Goal: Task Accomplishment & Management: Manage account settings

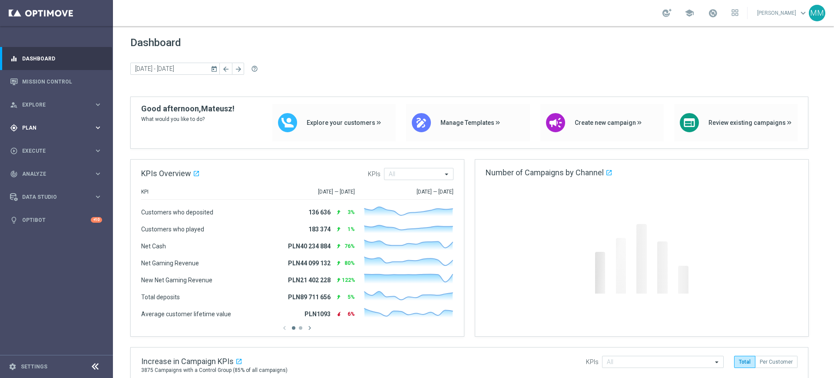
click at [36, 122] on div "gps_fixed Plan keyboard_arrow_right" at bounding box center [56, 127] width 112 height 23
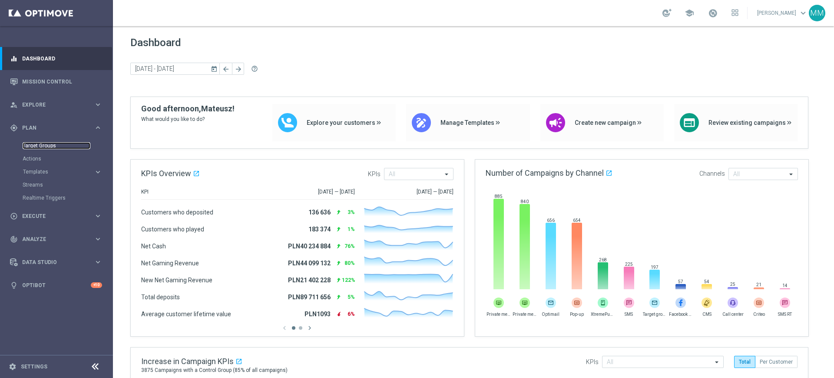
click at [59, 146] on link "Target Groups" at bounding box center [57, 145] width 68 height 7
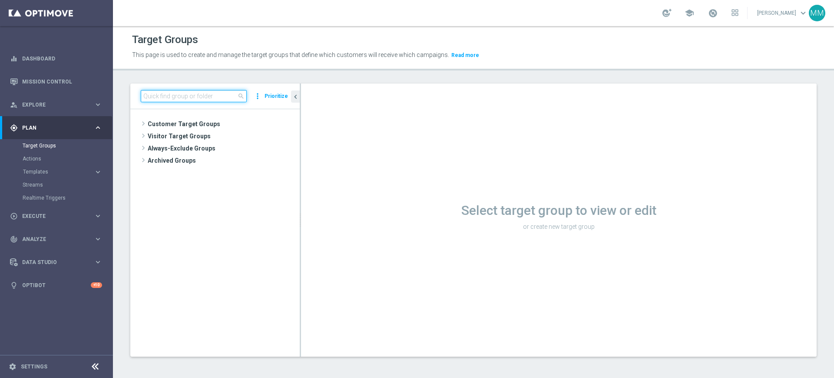
click at [202, 99] on input at bounding box center [194, 96] width 106 height 12
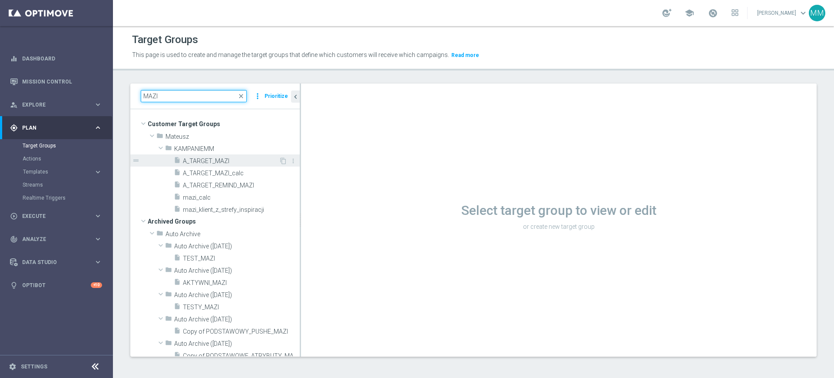
type input "MAZI"
click at [223, 159] on span "A_TARGET_MAZI" at bounding box center [231, 160] width 96 height 7
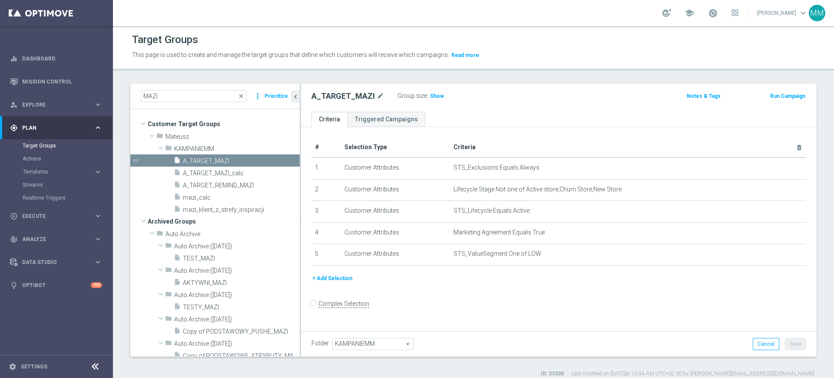
click at [345, 282] on button "+ Add Selection" at bounding box center [333, 278] width 42 height 10
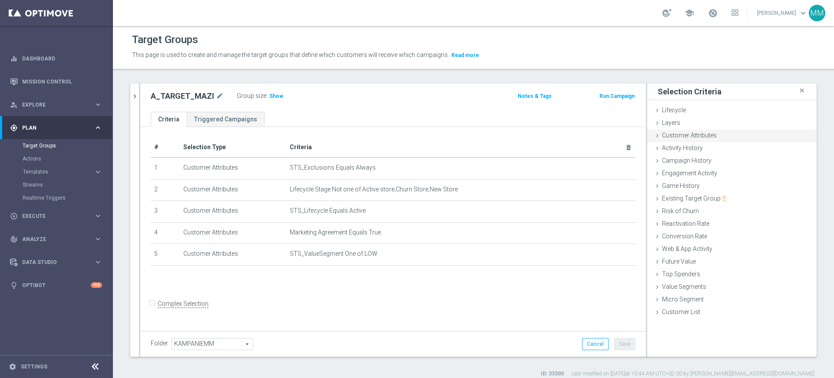
click at [689, 138] on span "Customer Attributes" at bounding box center [689, 135] width 55 height 7
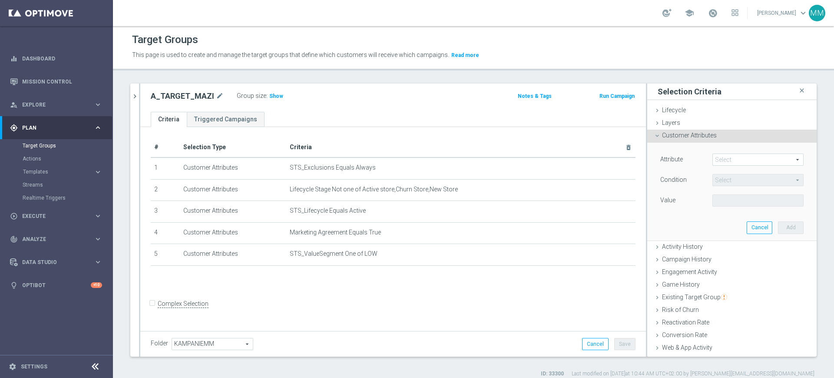
click at [734, 157] on span at bounding box center [758, 159] width 90 height 11
click at [0, 0] on input "search" at bounding box center [0, 0] width 0 height 0
type input "random"
click at [720, 180] on span "Random Customer Slice" at bounding box center [758, 183] width 83 height 7
type input "Random Customer Slice"
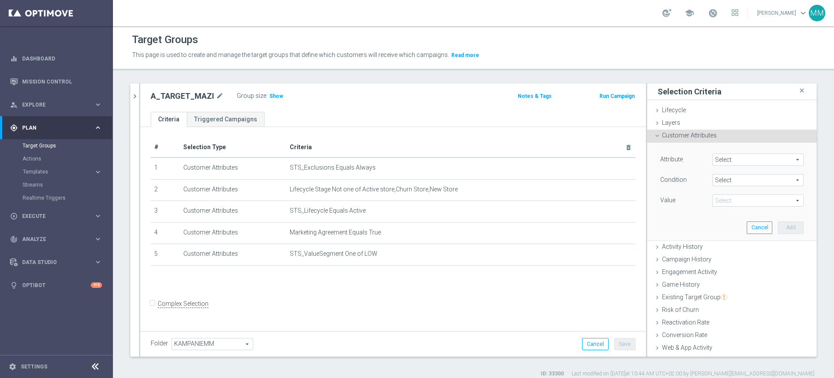
type input "Equals"
click at [727, 180] on span "Equals" at bounding box center [758, 179] width 90 height 11
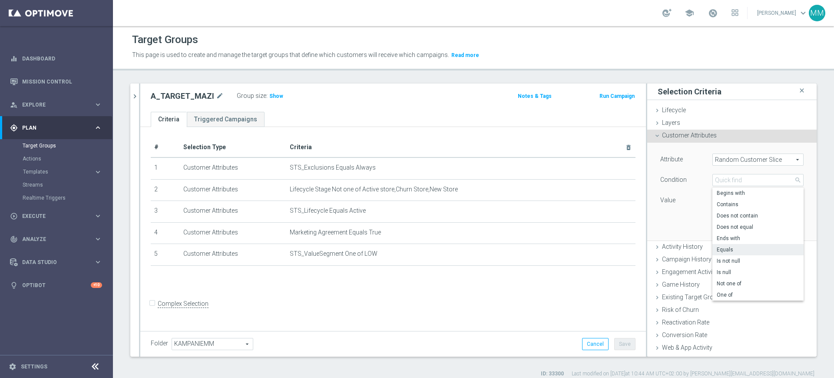
click at [721, 248] on span "Equals" at bounding box center [758, 249] width 83 height 7
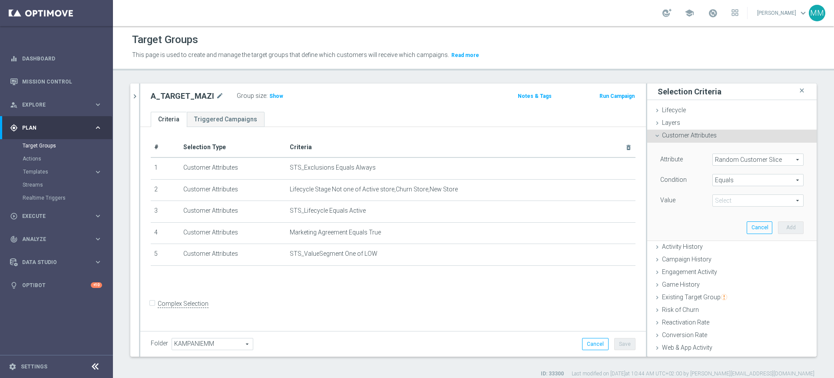
click at [729, 201] on span at bounding box center [758, 200] width 90 height 11
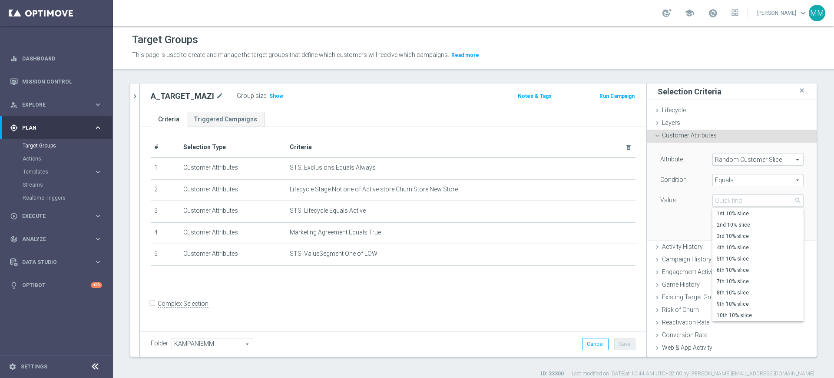
click at [666, 198] on label "Value" at bounding box center [667, 200] width 15 height 8
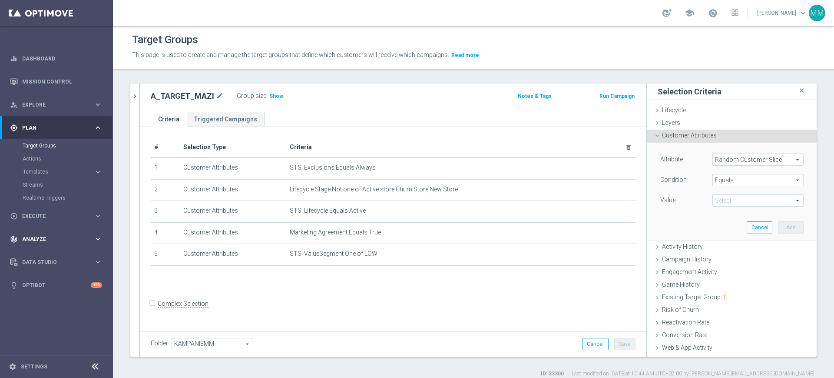
click at [43, 238] on span "Analyze" at bounding box center [58, 238] width 72 height 5
click at [34, 299] on span "Data Studio" at bounding box center [58, 300] width 72 height 5
click at [729, 159] on span "Random Customer Slice" at bounding box center [758, 159] width 90 height 11
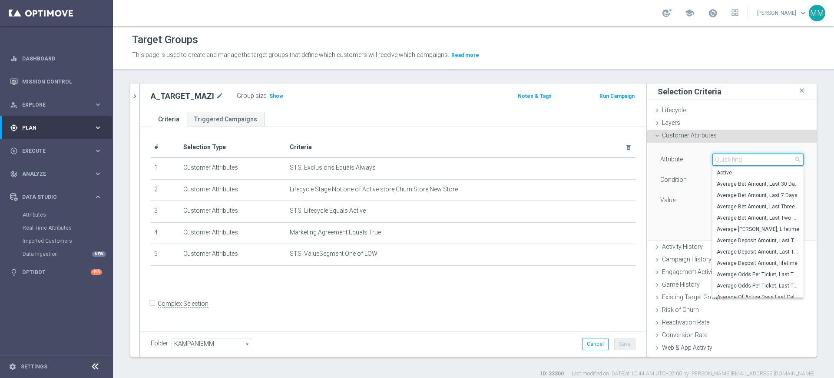
click at [729, 159] on input "search" at bounding box center [758, 159] width 91 height 12
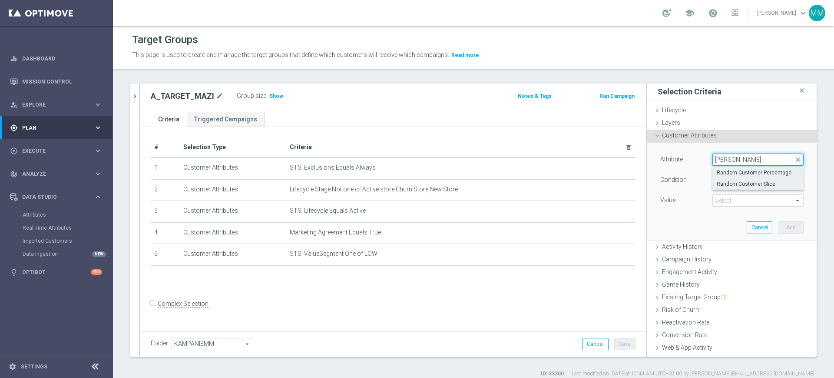
type input "[PERSON_NAME]"
click at [721, 173] on span "Random Customer Percentage" at bounding box center [758, 172] width 83 height 7
type input "Random Customer Percentage"
click at [721, 183] on span "Equals" at bounding box center [758, 179] width 90 height 11
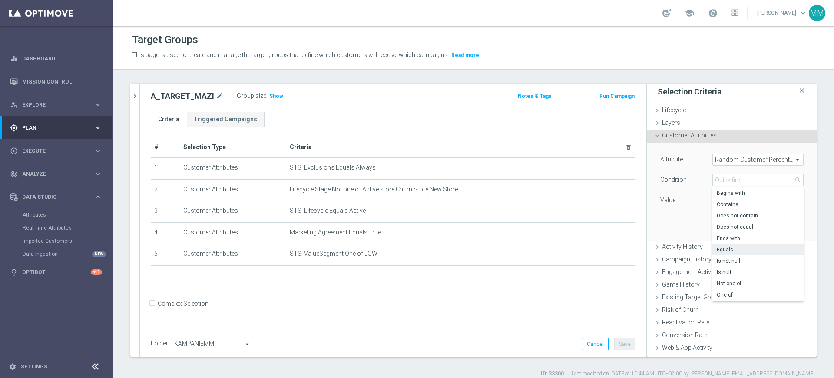
click at [680, 210] on div "Attribute Random Customer Percentage Random Customer Percentage arrow_drop_down…" at bounding box center [732, 191] width 156 height 97
click at [715, 198] on input "text" at bounding box center [758, 200] width 91 height 12
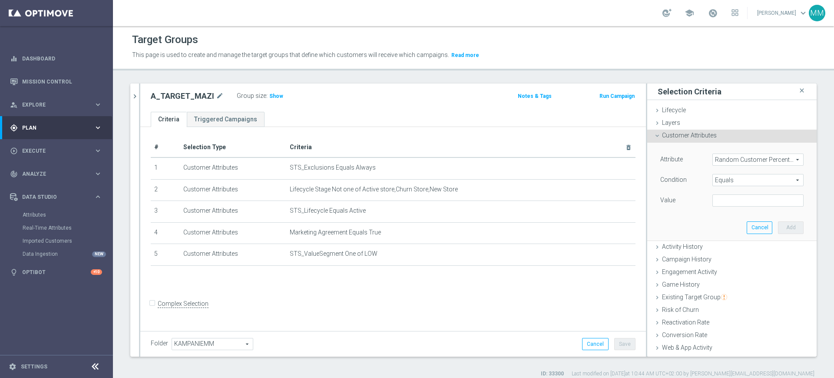
click at [706, 202] on div at bounding box center [758, 200] width 104 height 12
click at [743, 194] on div "Attribute Random Customer Percentage Random Customer Percentage arrow_drop_down…" at bounding box center [731, 180] width 143 height 55
click at [741, 202] on input "text" at bounding box center [758, 200] width 91 height 12
click at [722, 178] on span "Equals" at bounding box center [758, 179] width 90 height 11
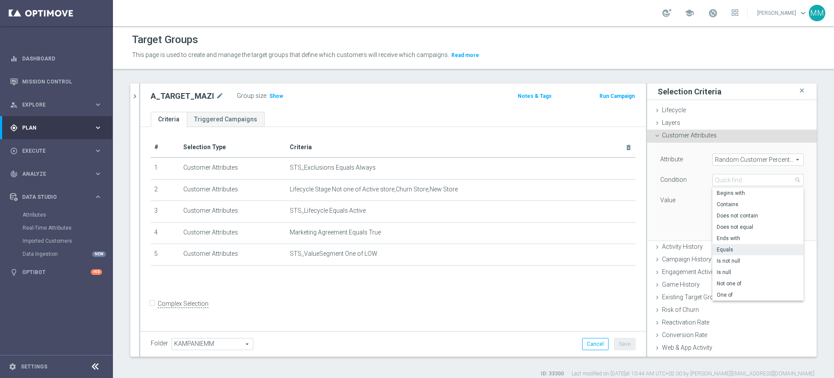
click at [660, 211] on div "Attribute Random Customer Percentage Random Customer Percentage arrow_drop_down…" at bounding box center [732, 191] width 156 height 97
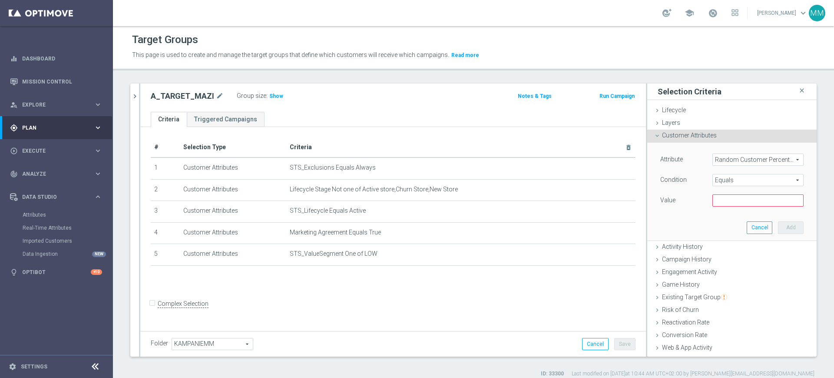
click at [746, 151] on div "Attribute Random Customer Percentage Random Customer Percentage arrow_drop_down…" at bounding box center [732, 191] width 156 height 97
click at [746, 158] on span "Random Customer Percentage" at bounding box center [758, 159] width 90 height 11
click at [0, 0] on input "search" at bounding box center [0, 0] width 0 height 0
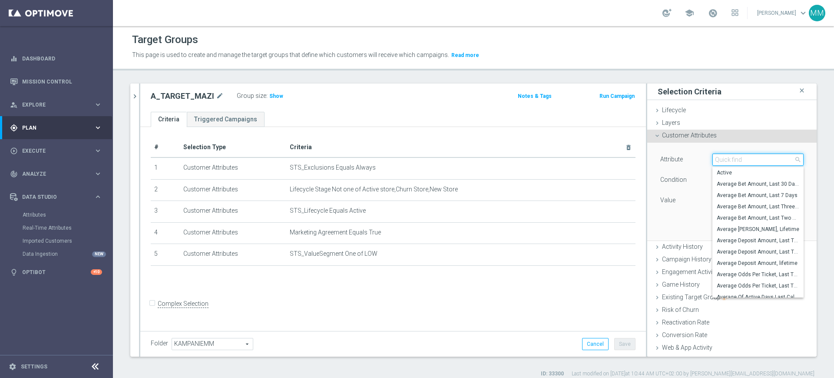
click at [746, 158] on input "search" at bounding box center [758, 159] width 91 height 12
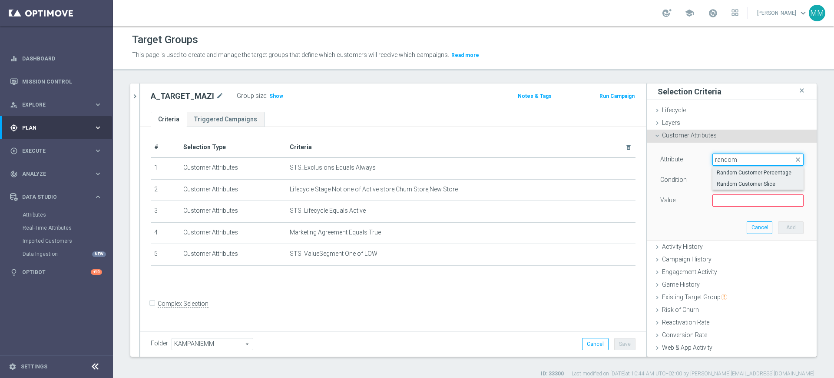
type input "random"
click at [728, 182] on span "Random Customer Slice" at bounding box center [758, 183] width 83 height 7
type input "Random Customer Slice"
click at [269, 99] on h3 "Show" at bounding box center [277, 96] width 16 height 10
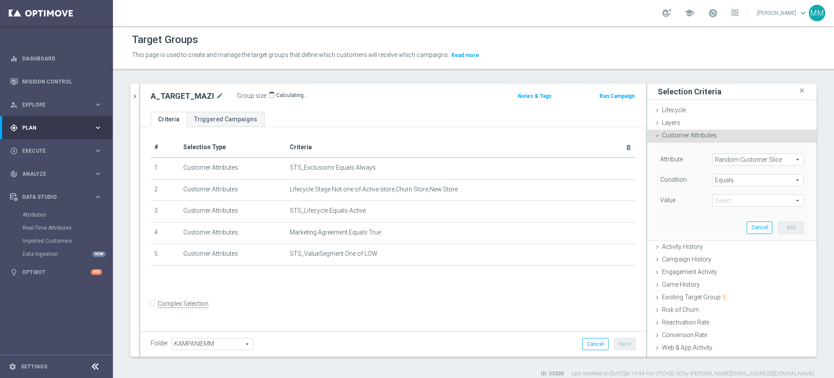
click at [713, 202] on span at bounding box center [758, 200] width 90 height 11
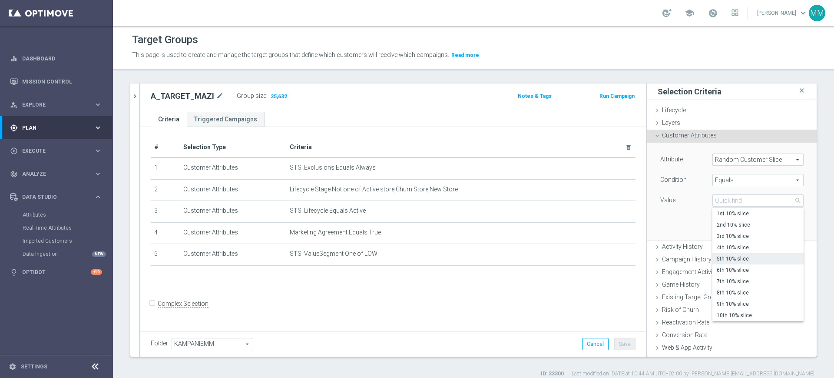
click at [730, 257] on span "5th 10% slice" at bounding box center [758, 258] width 83 height 7
type input "5th 10% slice"
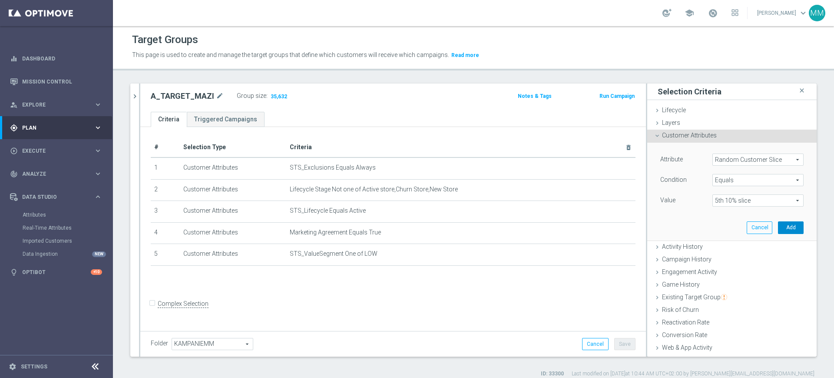
click at [778, 226] on button "Add" at bounding box center [791, 227] width 26 height 12
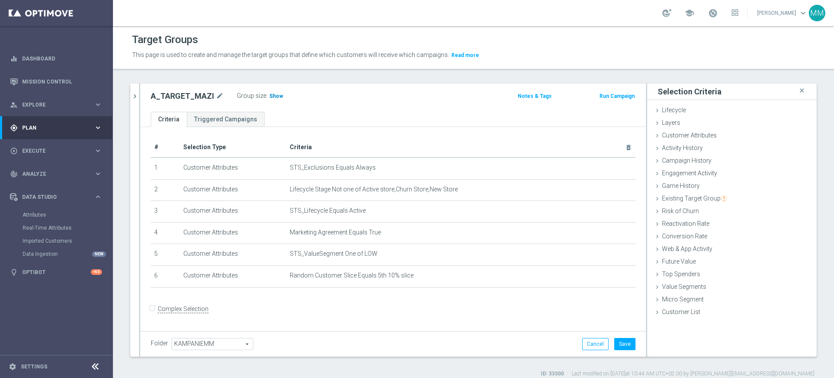
click at [269, 93] on span "Show" at bounding box center [276, 96] width 14 height 6
click at [605, 278] on icon "mode_edit" at bounding box center [608, 275] width 7 height 7
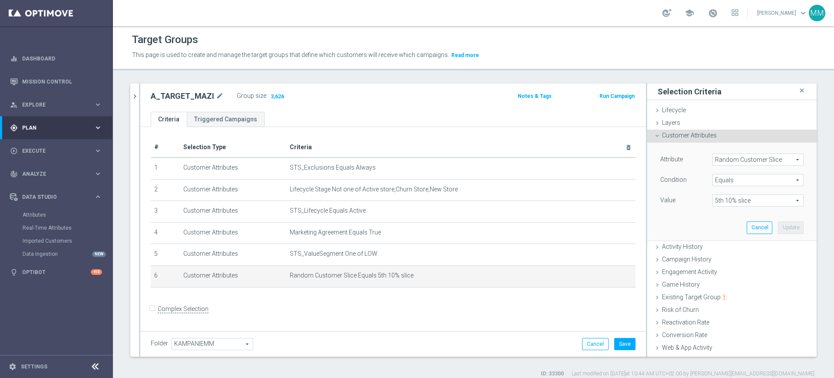
click at [737, 204] on span "5th 10% slice" at bounding box center [758, 200] width 90 height 11
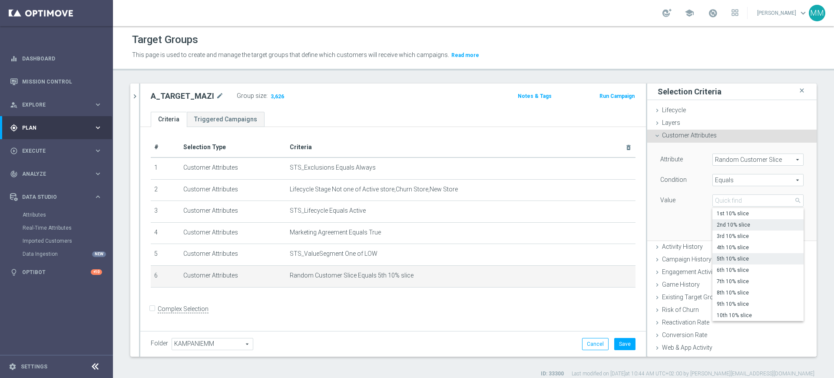
click at [727, 225] on span "2nd 10% slice" at bounding box center [758, 224] width 83 height 7
type input "2nd 10% slice"
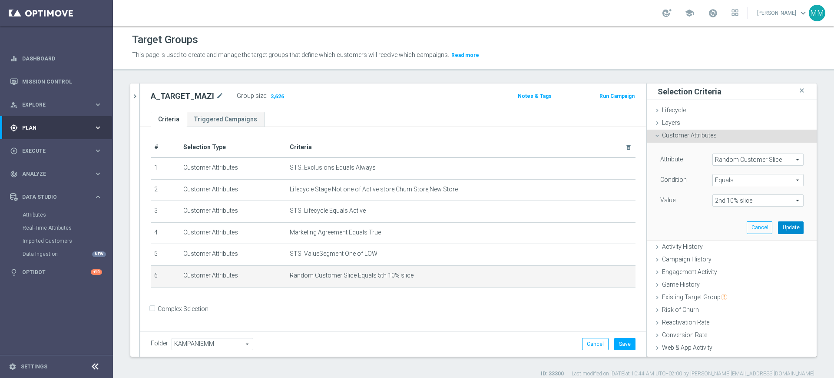
click at [781, 225] on button "Update" at bounding box center [791, 227] width 26 height 12
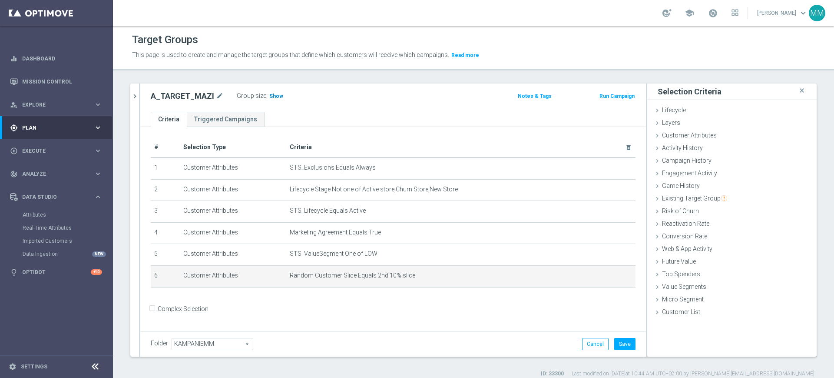
click at [275, 93] on span "Show" at bounding box center [276, 96] width 14 height 6
click at [605, 274] on icon "mode_edit" at bounding box center [608, 275] width 7 height 7
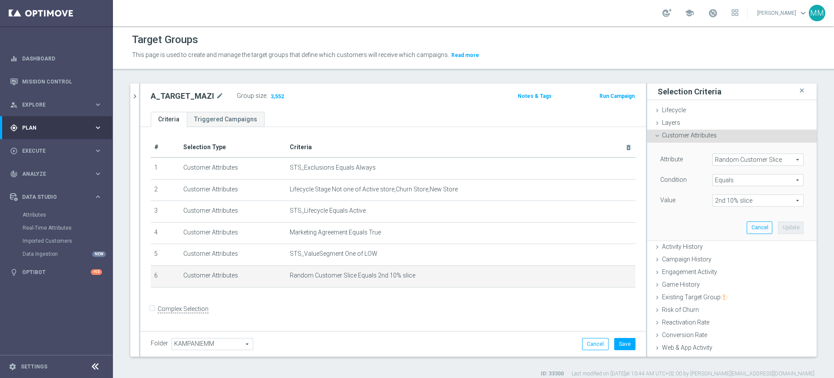
click at [756, 196] on span "2nd 10% slice" at bounding box center [758, 200] width 90 height 11
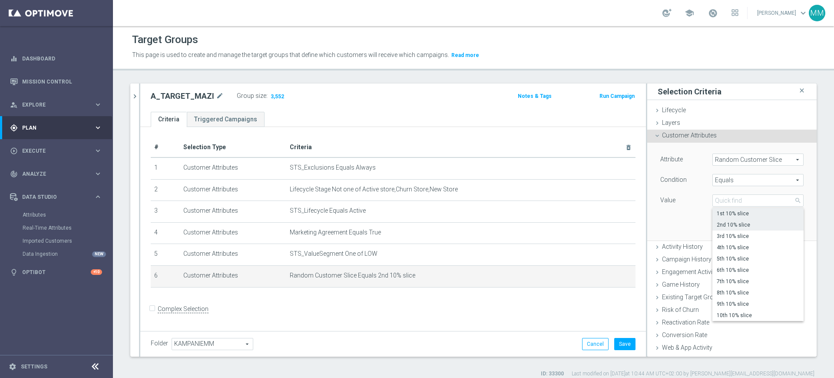
click at [730, 213] on span "1st 10% slice" at bounding box center [758, 213] width 83 height 7
type input "1st 10% slice"
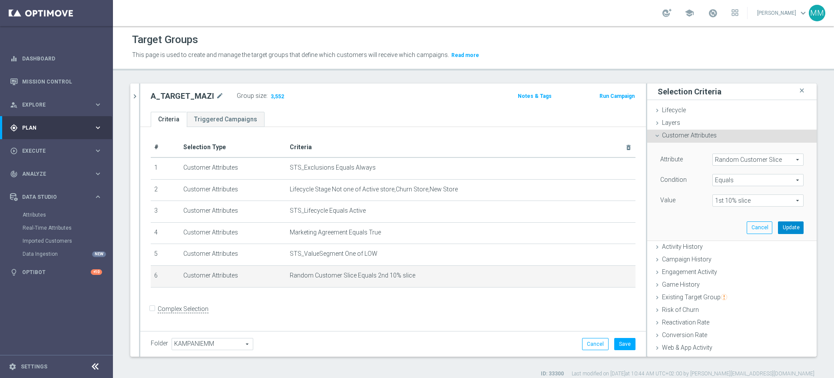
click at [780, 228] on button "Update" at bounding box center [791, 227] width 26 height 12
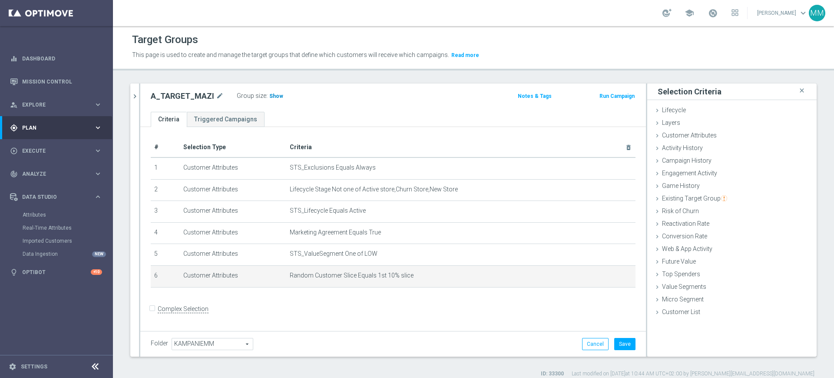
click at [279, 96] on h3 "Show" at bounding box center [277, 96] width 16 height 10
click at [605, 278] on icon "mode_edit" at bounding box center [608, 275] width 7 height 7
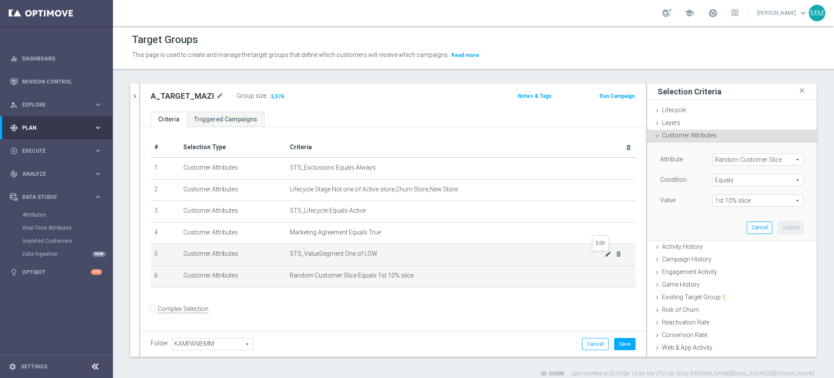
click at [605, 255] on icon "mode_edit" at bounding box center [608, 253] width 7 height 7
click at [733, 202] on span "LOW" at bounding box center [758, 200] width 90 height 11
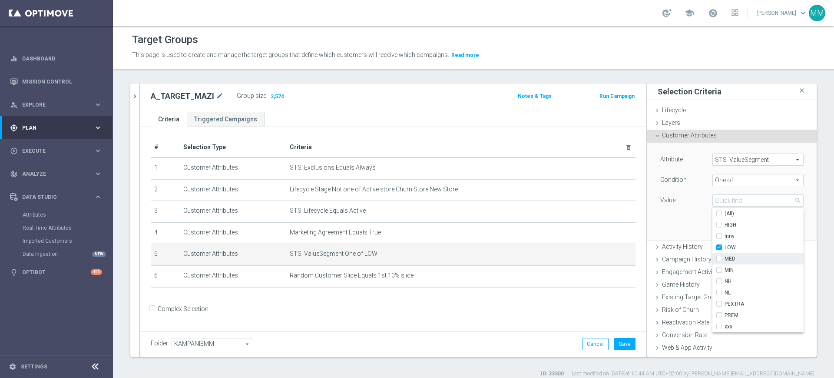
click at [726, 253] on label "MED" at bounding box center [764, 258] width 79 height 11
click at [725, 256] on input "MED" at bounding box center [722, 259] width 6 height 6
checkbox input "true"
type input "Selected 2 of 10"
click at [725, 247] on span "LOW" at bounding box center [764, 247] width 79 height 7
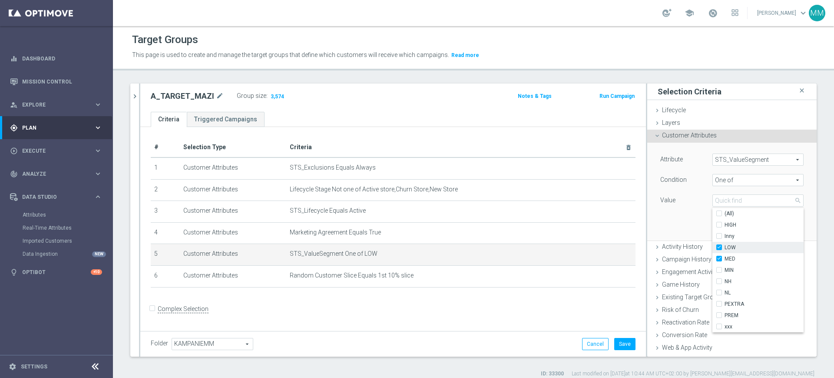
click at [724, 247] on input "LOW" at bounding box center [722, 248] width 6 height 6
checkbox input "false"
type input "MED"
click at [681, 220] on div "Attribute STS_ValueSegment STS_ValueSegment arrow_drop_down search Condition On…" at bounding box center [732, 191] width 156 height 97
click at [778, 225] on button "Update" at bounding box center [791, 227] width 26 height 12
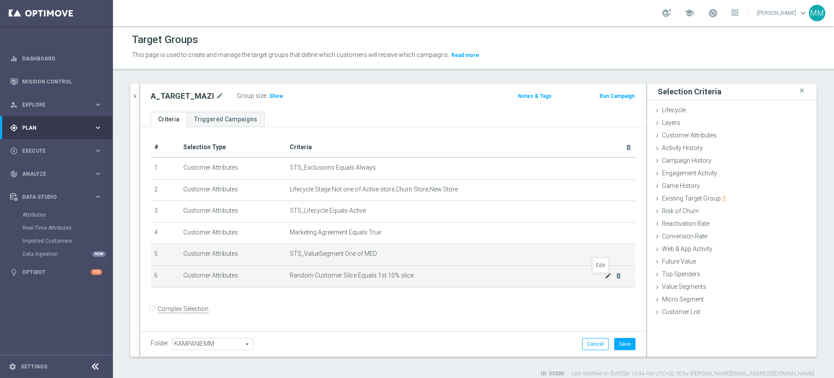
click at [605, 276] on icon "mode_edit" at bounding box center [608, 275] width 7 height 7
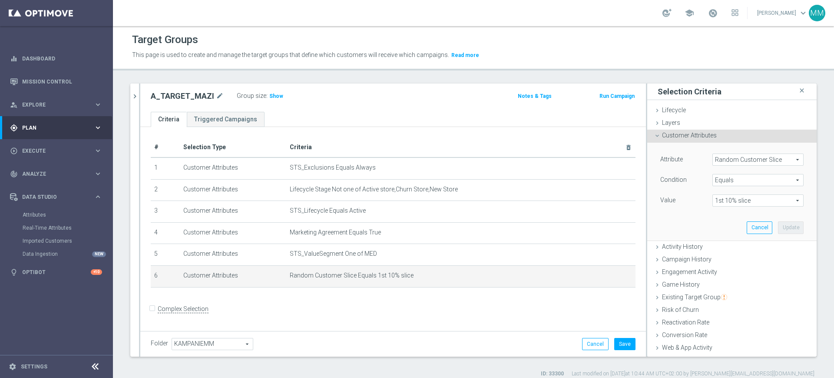
click at [735, 200] on span "1st 10% slice" at bounding box center [758, 200] width 90 height 11
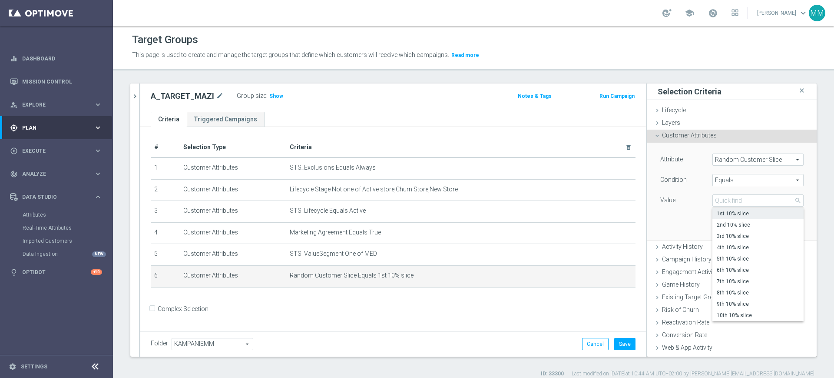
click at [729, 183] on span "Equals" at bounding box center [758, 179] width 90 height 11
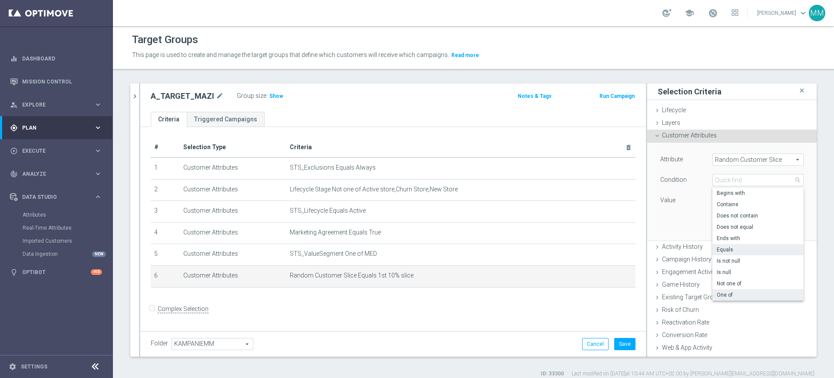
click at [725, 292] on span "One of" at bounding box center [758, 294] width 83 height 7
type input "One of"
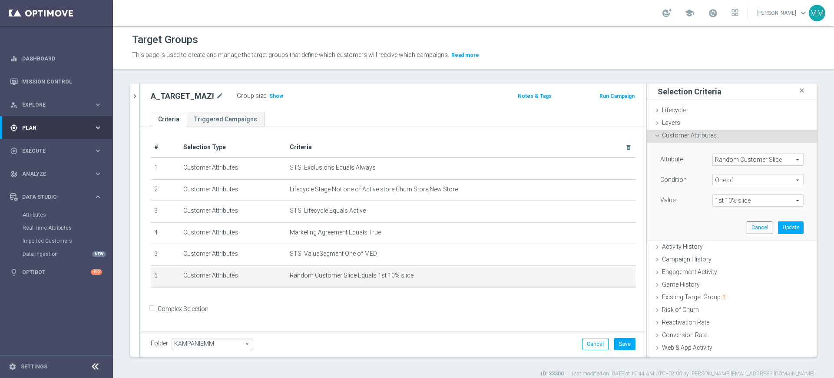
click at [721, 205] on span "1st 10% slice" at bounding box center [758, 200] width 90 height 11
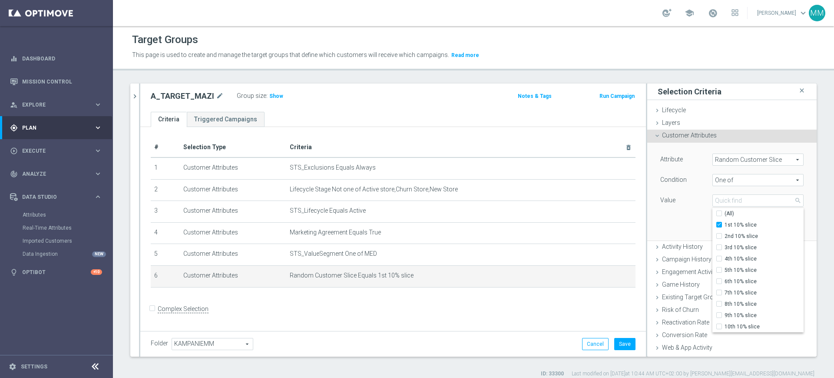
click at [690, 223] on div "Attribute Random Customer Slice Random Customer Slice arrow_drop_down search Co…" at bounding box center [732, 191] width 156 height 97
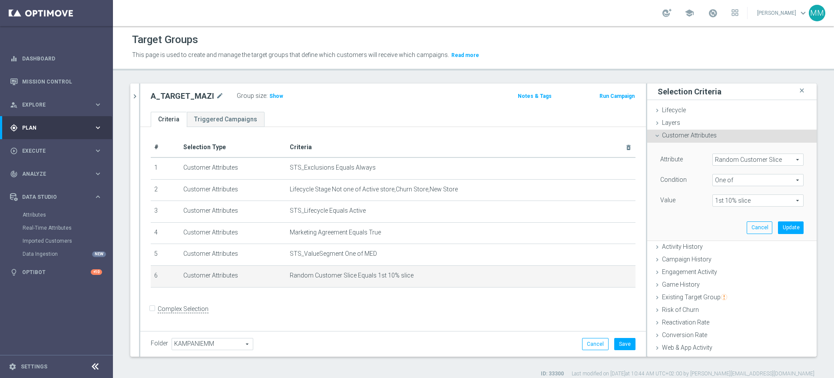
click at [713, 197] on span "1st 10% slice" at bounding box center [758, 200] width 90 height 11
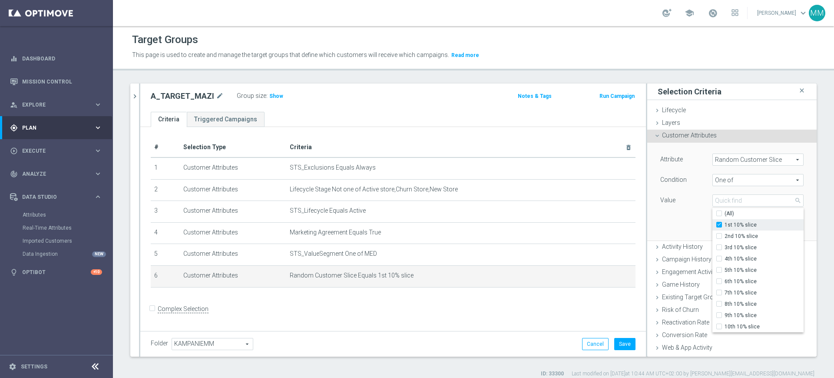
click at [725, 223] on label "1st 10% slice" at bounding box center [764, 224] width 79 height 11
click at [719, 223] on input "1st 10% slice" at bounding box center [722, 225] width 6 height 6
checkbox input "false"
type input "Select"
click at [693, 222] on div "Attribute Random Customer Slice Random Customer Slice arrow_drop_down search Co…" at bounding box center [732, 191] width 156 height 97
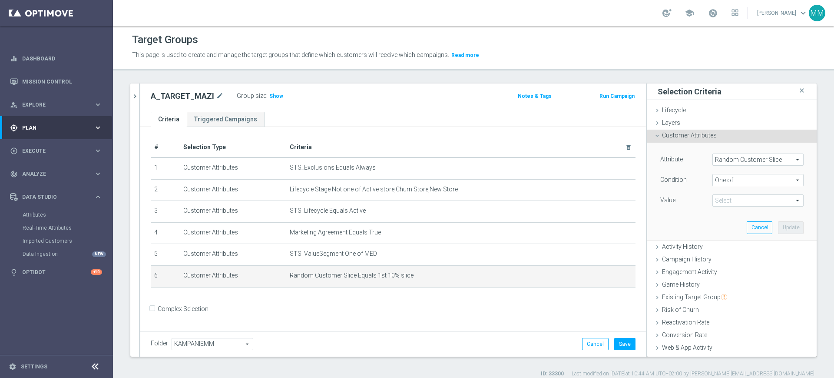
click at [713, 206] on span at bounding box center [758, 200] width 90 height 11
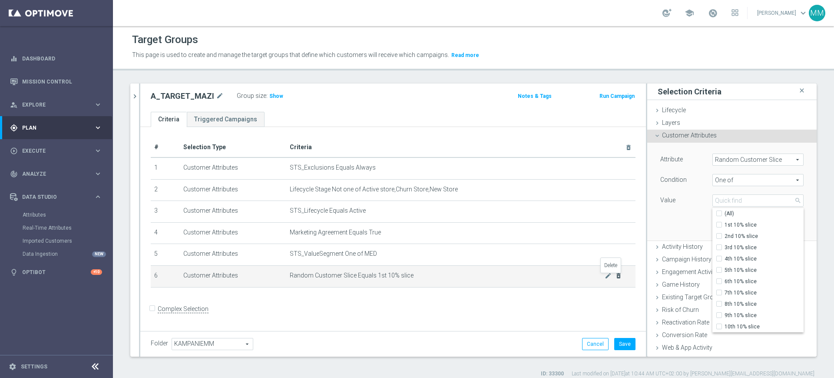
click at [615, 279] on icon "delete_forever" at bounding box center [618, 275] width 7 height 7
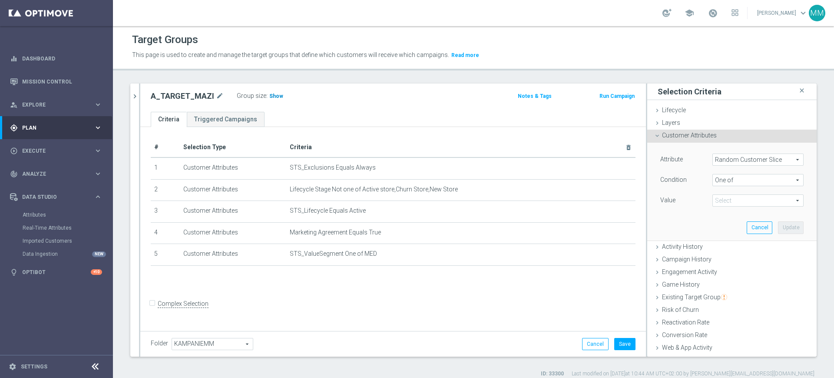
click at [276, 97] on span "Show" at bounding box center [276, 96] width 14 height 6
click at [733, 197] on span at bounding box center [758, 200] width 90 height 11
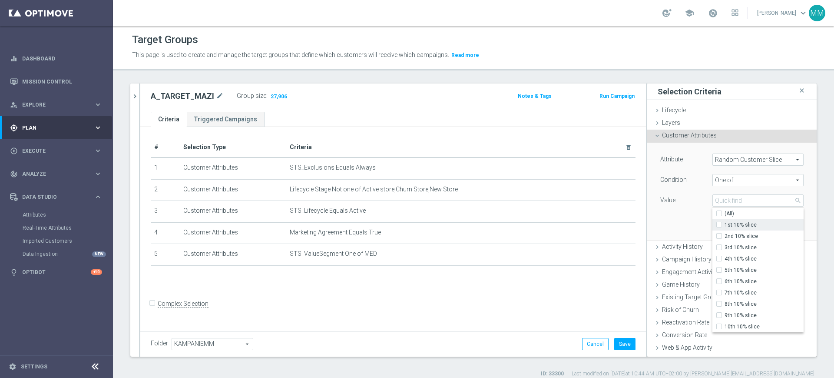
click at [725, 223] on span "1st 10% slice" at bounding box center [764, 224] width 79 height 7
click at [719, 223] on input "1st 10% slice" at bounding box center [722, 225] width 6 height 6
checkbox input "true"
type input "1st 10% slice"
click at [725, 237] on span "2nd 10% slice" at bounding box center [764, 235] width 79 height 7
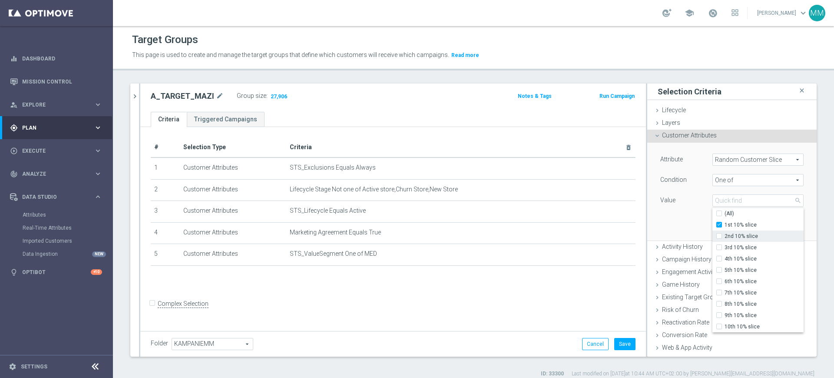
click at [719, 237] on input "2nd 10% slice" at bounding box center [722, 236] width 6 height 6
checkbox input "true"
type input "Selected 2 of 10"
click at [725, 247] on span "3rd 10% slice" at bounding box center [764, 247] width 79 height 7
click at [719, 247] on input "3rd 10% slice" at bounding box center [722, 248] width 6 height 6
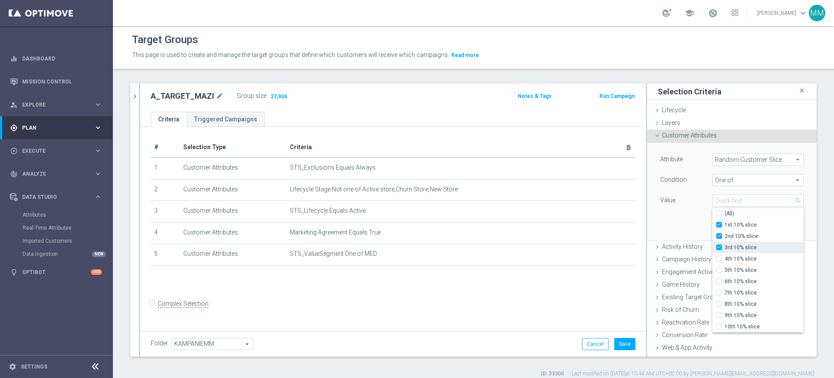
checkbox input "true"
type input "Selected 3 of 10"
click at [725, 256] on span "4th 10% slice" at bounding box center [764, 258] width 79 height 7
click at [719, 256] on input "4th 10% slice" at bounding box center [722, 259] width 6 height 6
checkbox input "true"
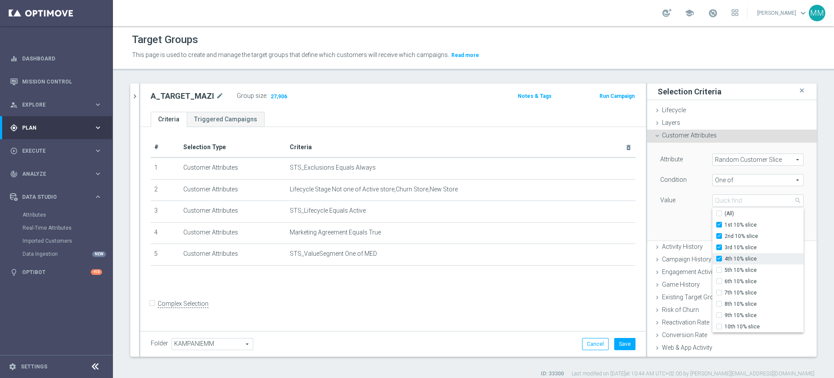
type input "Selected 4 of 10"
click at [725, 269] on span "5th 10% slice" at bounding box center [764, 269] width 79 height 7
click at [719, 269] on input "5th 10% slice" at bounding box center [722, 270] width 6 height 6
checkbox input "true"
type input "Selected 5 of 10"
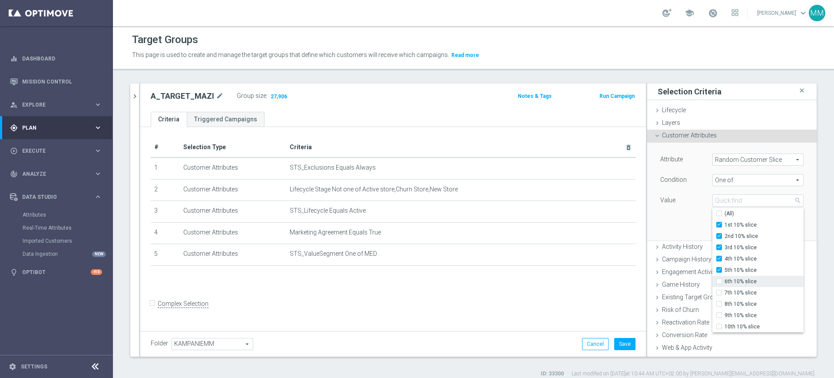
click at [725, 285] on label "6th 10% slice" at bounding box center [764, 280] width 79 height 11
click at [720, 284] on input "6th 10% slice" at bounding box center [722, 281] width 6 height 6
checkbox input "true"
type input "Selected 6 of 10"
click at [725, 289] on span "7th 10% slice" at bounding box center [764, 292] width 79 height 7
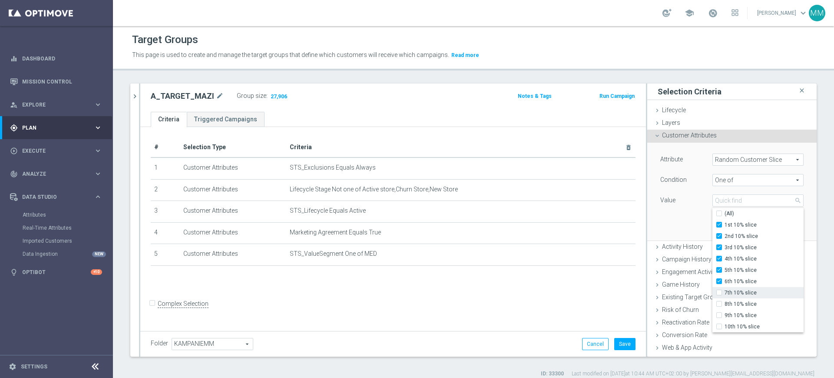
click at [719, 290] on input "7th 10% slice" at bounding box center [722, 293] width 6 height 6
checkbox input "true"
type input "Selected 7 of 10"
click at [725, 300] on span "8th 10% slice" at bounding box center [764, 303] width 79 height 7
click at [719, 301] on input "8th 10% slice" at bounding box center [722, 304] width 6 height 6
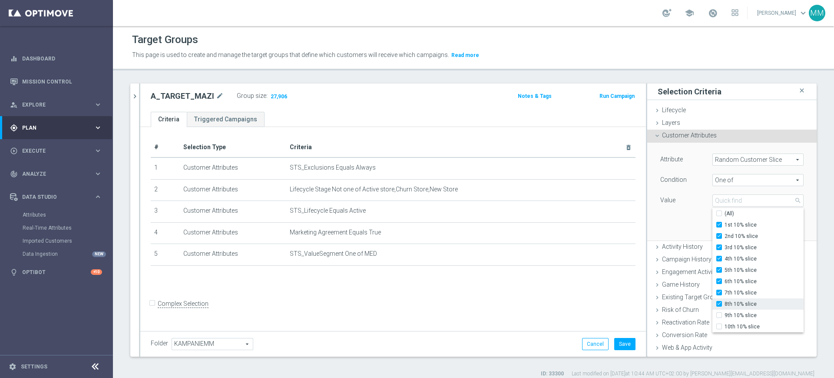
checkbox input "true"
type input "Selected 8 of 10"
click at [725, 315] on span "9th 10% slice" at bounding box center [764, 315] width 79 height 7
click at [719, 315] on input "9th 10% slice" at bounding box center [722, 315] width 6 height 6
checkbox input "true"
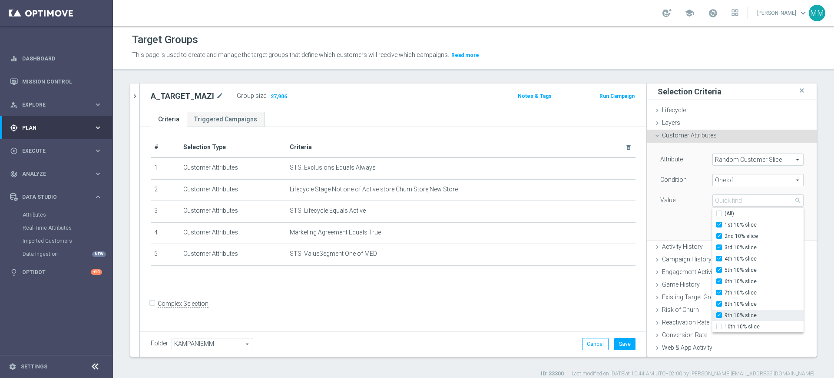
type input "Selected 9 of 10"
click at [725, 313] on span "9th 10% slice" at bounding box center [764, 315] width 79 height 7
click at [723, 313] on input "9th 10% slice" at bounding box center [722, 315] width 6 height 6
checkbox input "false"
type input "Selected 8 of 10"
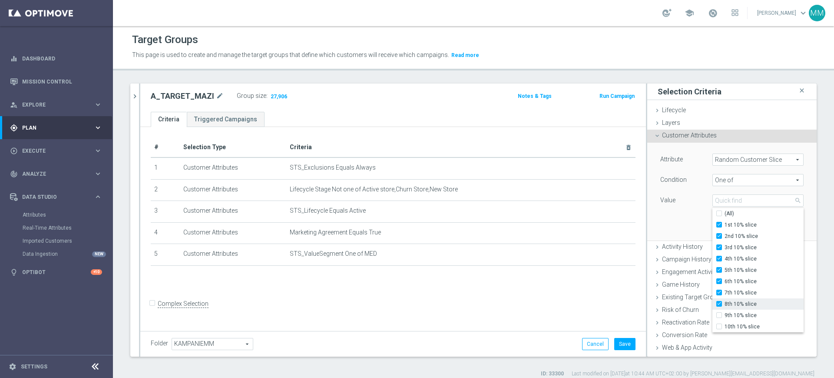
click at [725, 300] on span "8th 10% slice" at bounding box center [764, 303] width 79 height 7
click at [723, 301] on input "8th 10% slice" at bounding box center [722, 304] width 6 height 6
checkbox input "false"
type input "Selected 7 of 10"
click at [725, 290] on span "7th 10% slice" at bounding box center [764, 292] width 79 height 7
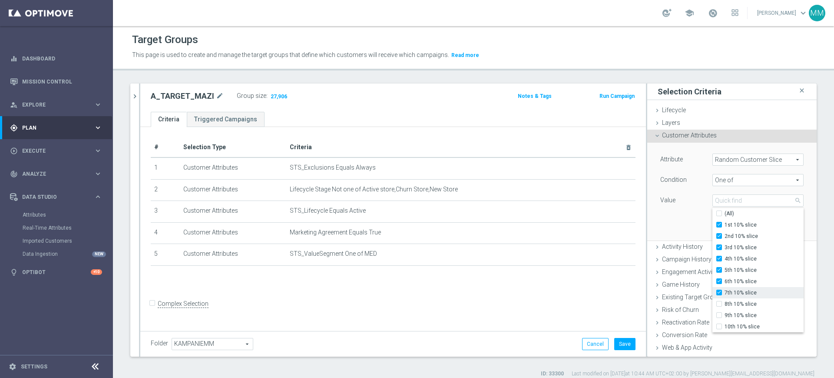
click at [721, 290] on input "7th 10% slice" at bounding box center [722, 293] width 6 height 6
checkbox input "false"
type input "Selected 6 of 10"
click at [725, 282] on span "6th 10% slice" at bounding box center [764, 281] width 79 height 7
click at [721, 282] on input "6th 10% slice" at bounding box center [722, 281] width 6 height 6
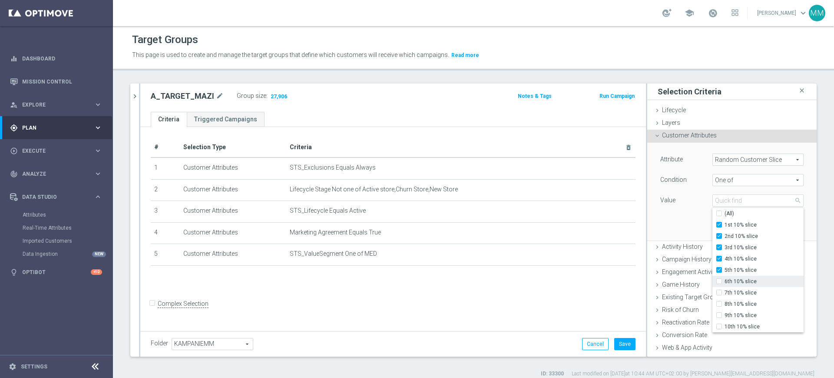
checkbox input "false"
type input "Selected 5 of 10"
click at [682, 229] on div "Attribute Random Customer Slice Random Customer Slice arrow_drop_down search Co…" at bounding box center [732, 191] width 156 height 97
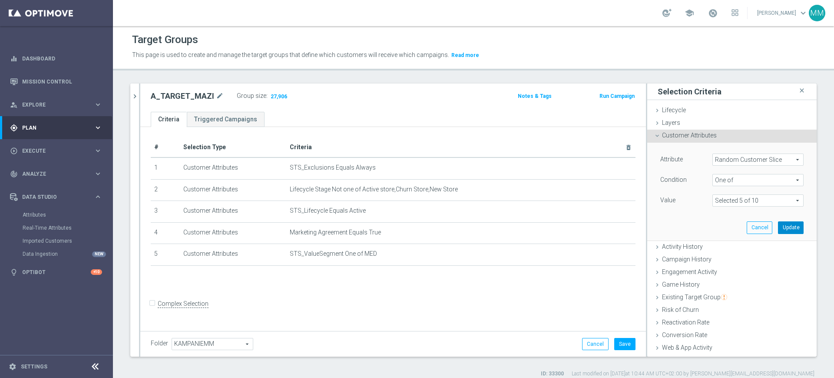
click at [778, 222] on button "Update" at bounding box center [791, 227] width 26 height 12
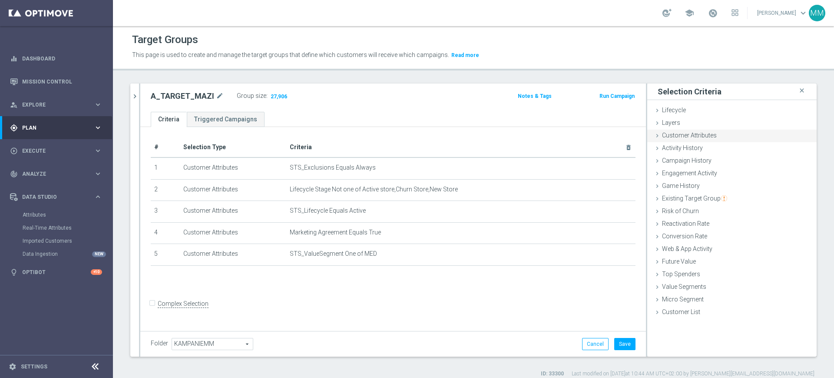
click at [671, 134] on span "Customer Attributes" at bounding box center [689, 135] width 55 height 7
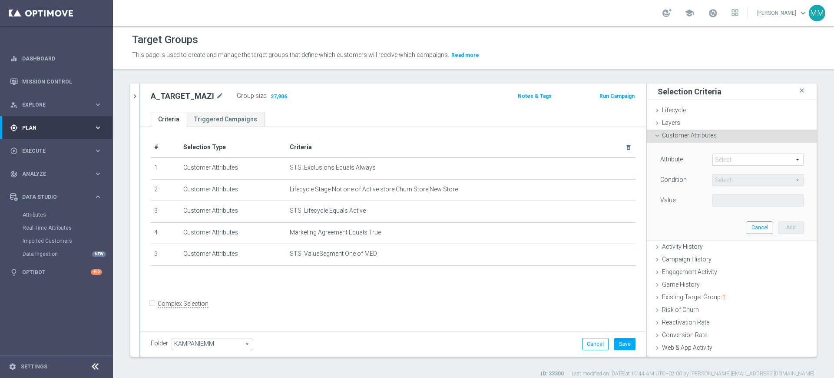
click at [726, 162] on span at bounding box center [758, 159] width 90 height 11
click at [0, 0] on input "search" at bounding box center [0, 0] width 0 height 0
type input "rand"
click at [720, 180] on span "Random Customer Slice" at bounding box center [758, 183] width 83 height 7
type input "Random Customer Slice"
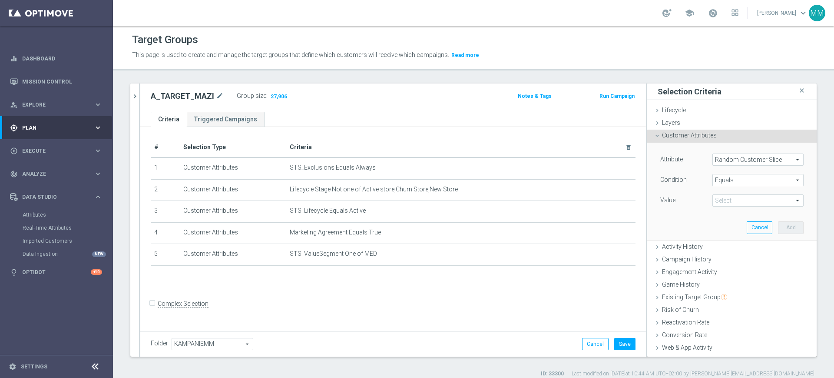
click at [722, 202] on span at bounding box center [758, 200] width 90 height 11
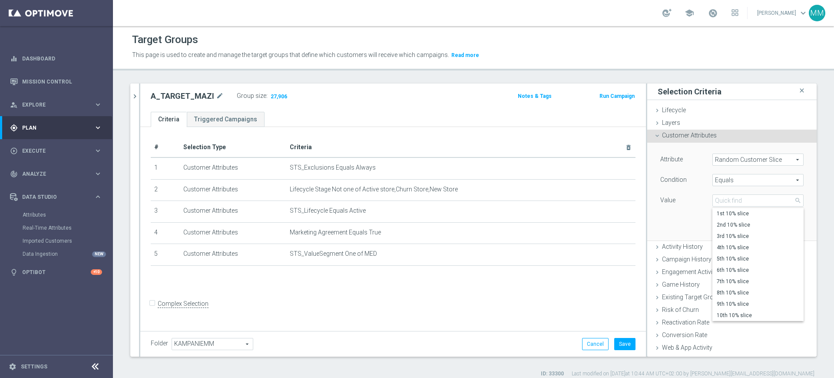
click at [719, 181] on span "Equals" at bounding box center [758, 179] width 90 height 11
click at [723, 296] on span "One of" at bounding box center [758, 294] width 83 height 7
type input "One of"
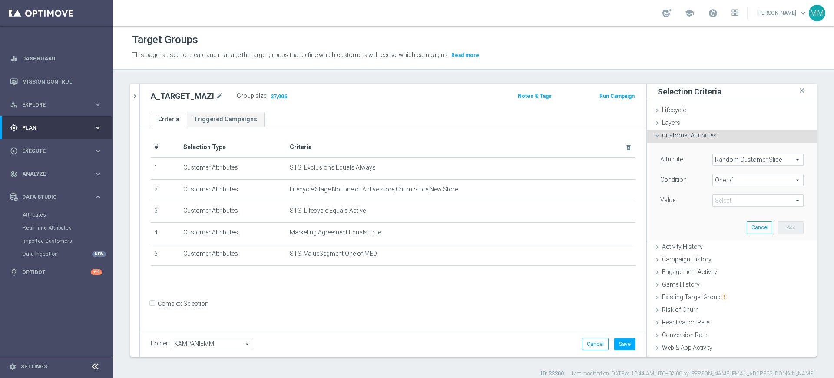
click at [715, 205] on span at bounding box center [758, 200] width 90 height 11
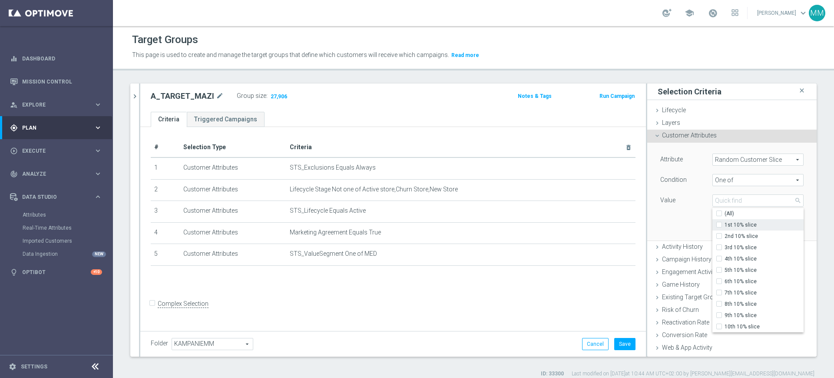
click at [725, 224] on span "1st 10% slice" at bounding box center [764, 224] width 79 height 7
click at [722, 224] on input "1st 10% slice" at bounding box center [722, 225] width 6 height 6
checkbox input "true"
type input "1st 10% slice"
click at [725, 230] on label "2nd 10% slice" at bounding box center [764, 235] width 79 height 11
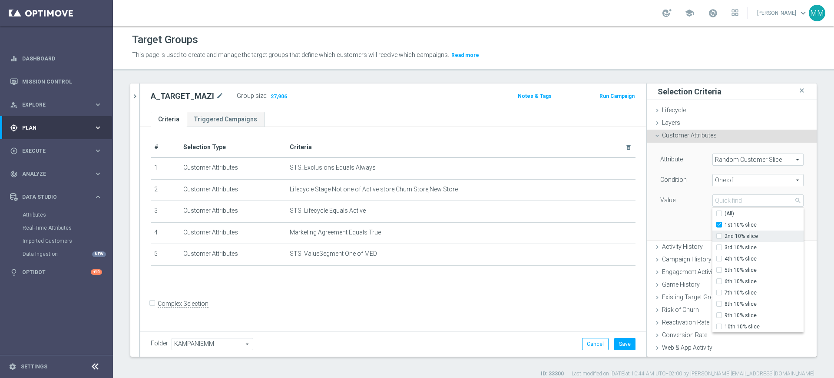
click at [724, 233] on input "2nd 10% slice" at bounding box center [722, 236] width 6 height 6
checkbox input "true"
type input "Selected 2 of 10"
click at [725, 245] on span "3rd 10% slice" at bounding box center [764, 247] width 79 height 7
click at [724, 245] on input "3rd 10% slice" at bounding box center [722, 248] width 6 height 6
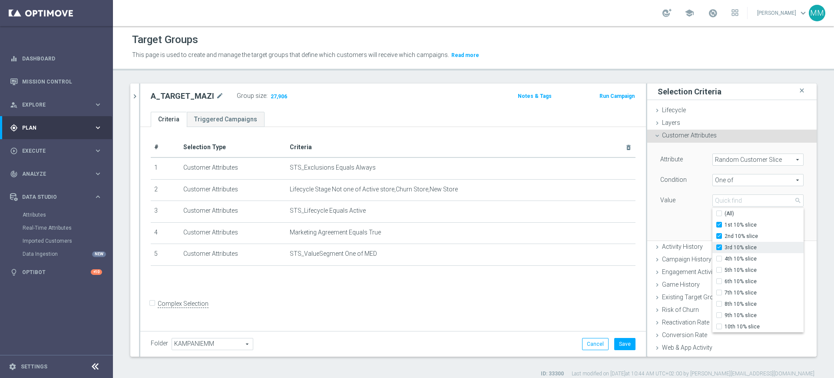
checkbox input "true"
type input "Selected 3 of 10"
click at [726, 261] on span "4th 10% slice" at bounding box center [764, 258] width 79 height 7
click at [725, 261] on input "4th 10% slice" at bounding box center [722, 259] width 6 height 6
checkbox input "true"
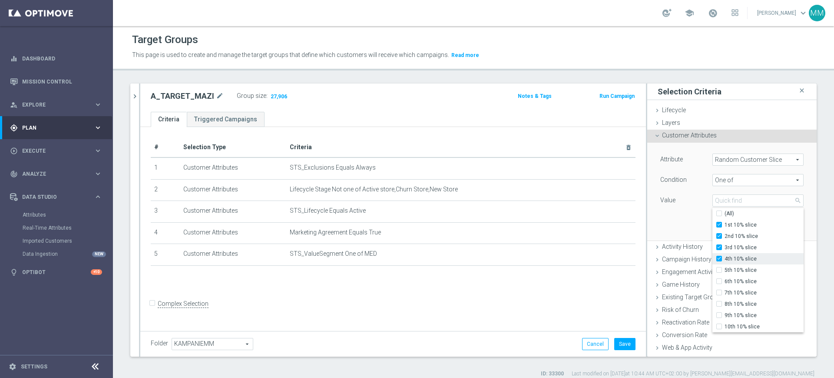
type input "Selected 4 of 10"
drag, startPoint x: 726, startPoint y: 269, endPoint x: 719, endPoint y: 261, distance: 10.4
click at [726, 270] on span "5th 10% slice" at bounding box center [764, 269] width 79 height 7
click at [725, 270] on input "5th 10% slice" at bounding box center [722, 270] width 6 height 6
checkbox input "true"
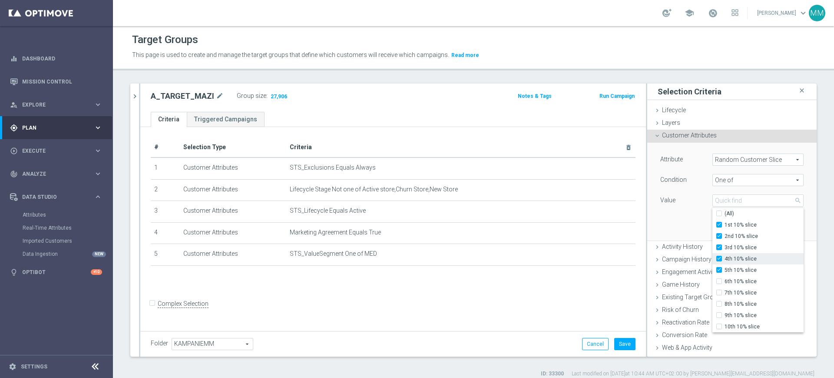
type input "Selected 5 of 10"
click at [668, 226] on div "Attribute Random Customer Slice Random Customer Slice arrow_drop_down search Co…" at bounding box center [732, 191] width 156 height 97
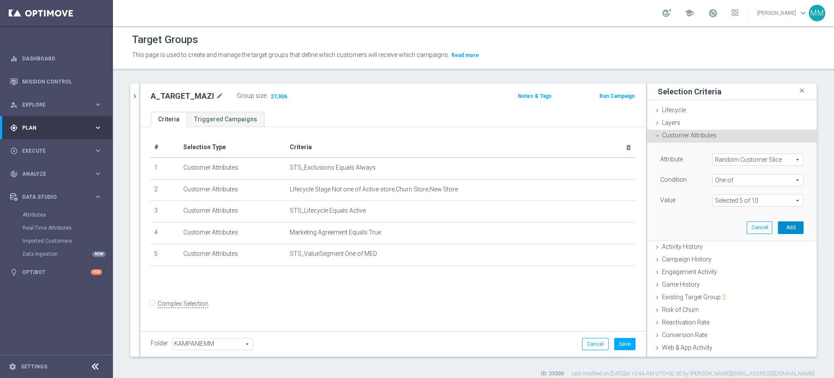
click at [778, 226] on button "Add" at bounding box center [791, 227] width 26 height 12
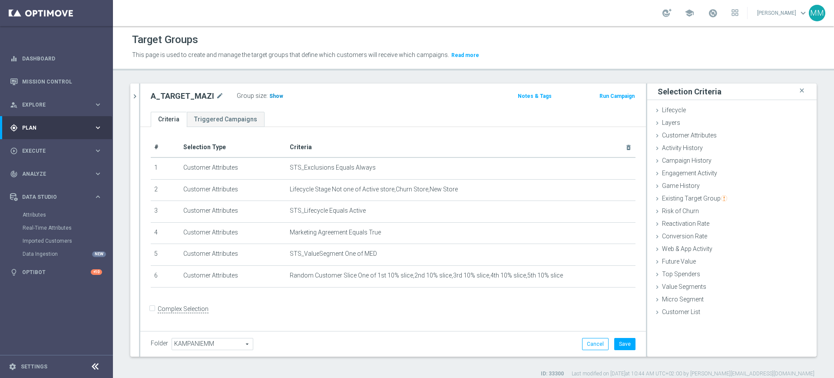
click at [277, 96] on span "Show" at bounding box center [276, 96] width 14 height 6
click at [618, 347] on button "Save" at bounding box center [624, 344] width 21 height 12
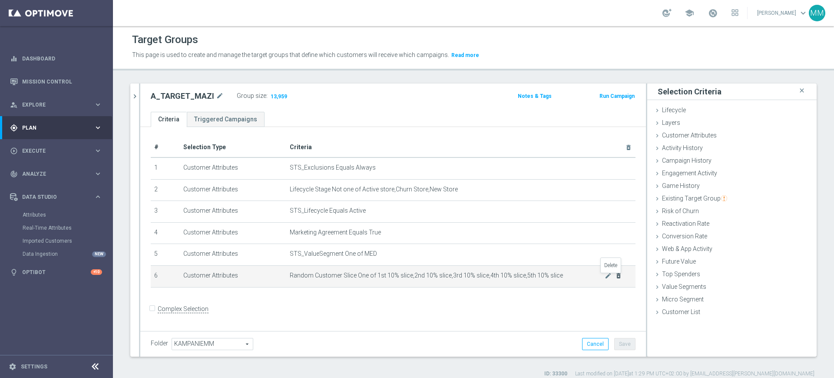
click at [615, 278] on icon "delete_forever" at bounding box center [618, 275] width 7 height 7
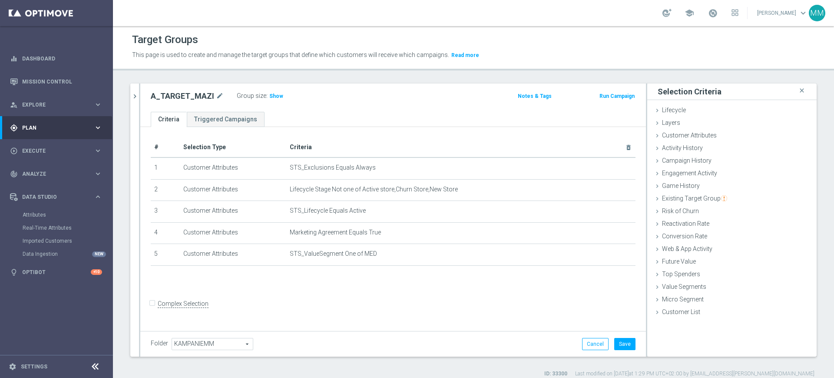
click at [619, 332] on div "Folder [GEOGRAPHIC_DATA] KAMPANIEMM arrow_drop_down search Cancel Save Saving..." at bounding box center [393, 344] width 506 height 26
click at [617, 341] on button "Save" at bounding box center [624, 344] width 21 height 12
click at [269, 94] on span "Show" at bounding box center [276, 96] width 14 height 6
click at [270, 94] on span "27,906" at bounding box center [279, 97] width 18 height 8
click at [179, 99] on h2 "A_TARGET_MAZI" at bounding box center [182, 96] width 63 height 10
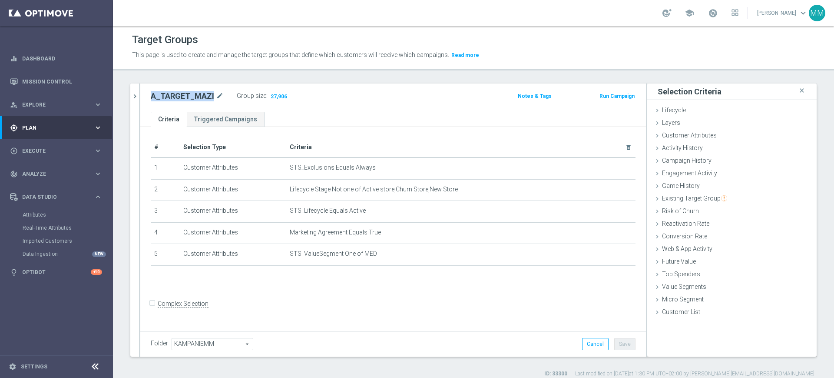
click at [179, 99] on h2 "A_TARGET_MAZI" at bounding box center [182, 96] width 63 height 10
click at [331, 129] on div "# Selection Type Criteria delete_forever 1 Customer Attributes STS_Exclusions E…" at bounding box center [393, 228] width 506 height 202
click at [338, 110] on div "A_TARGET_MAZI mode_edit Group size : 27,906 Notes & Tags Run Campaign" at bounding box center [393, 97] width 506 height 28
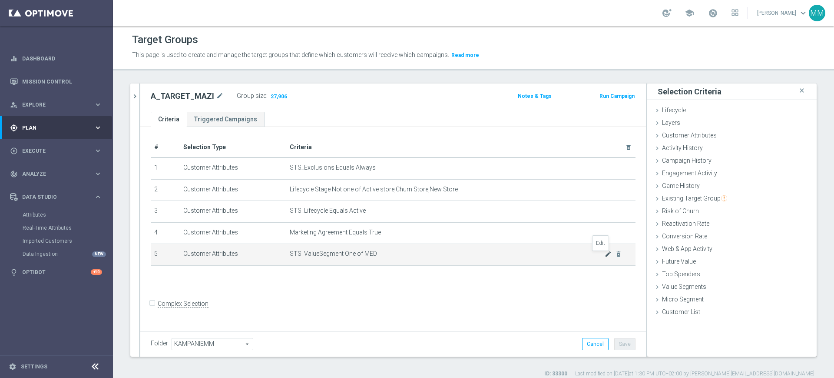
click at [605, 255] on icon "mode_edit" at bounding box center [608, 253] width 7 height 7
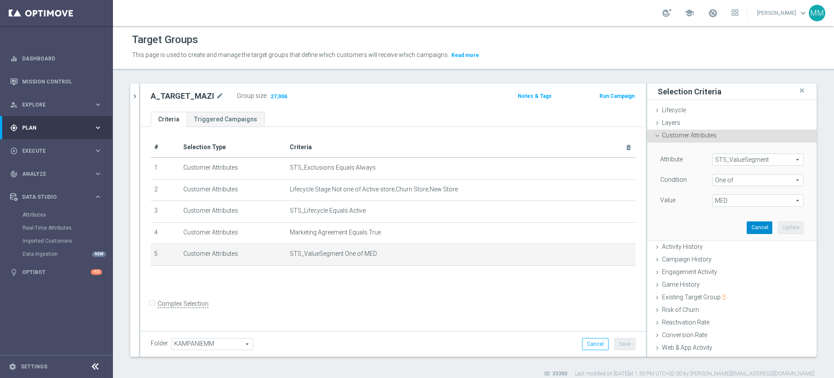
click at [747, 225] on button "Cancel" at bounding box center [760, 227] width 26 height 12
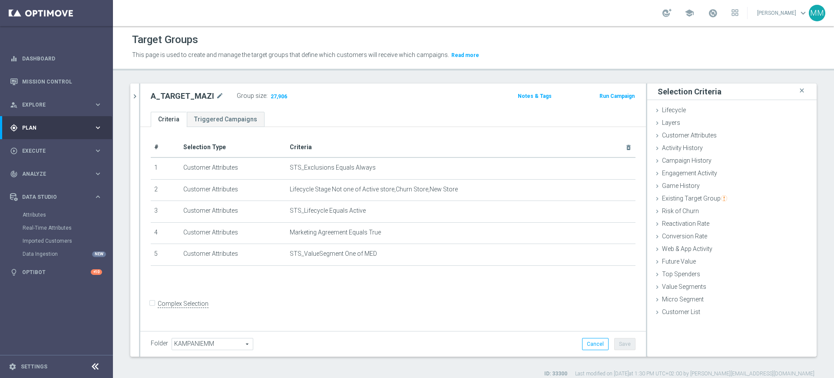
click at [421, 269] on div "# Selection Type Criteria delete_forever 1 Customer Attributes STS_Exclusions E…" at bounding box center [393, 205] width 498 height 136
click at [439, 227] on td "Marketing Agreement Equals True mode_edit delete_forever" at bounding box center [460, 233] width 349 height 22
click at [424, 198] on td "Lifecycle Stage Not one of Active store,Churn Store,New Store mode_edit delete_…" at bounding box center [460, 190] width 349 height 22
click at [420, 186] on span "Lifecycle Stage Not one of Active store,Churn Store,New Store" at bounding box center [447, 189] width 315 height 7
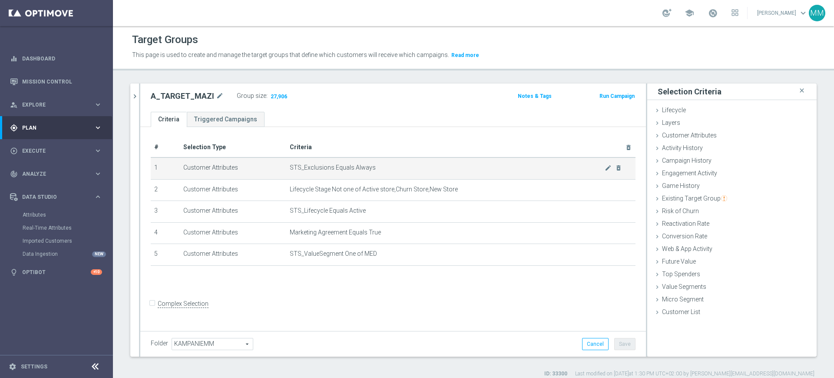
click at [402, 168] on span "STS_Exclusions Equals Always" at bounding box center [447, 167] width 315 height 7
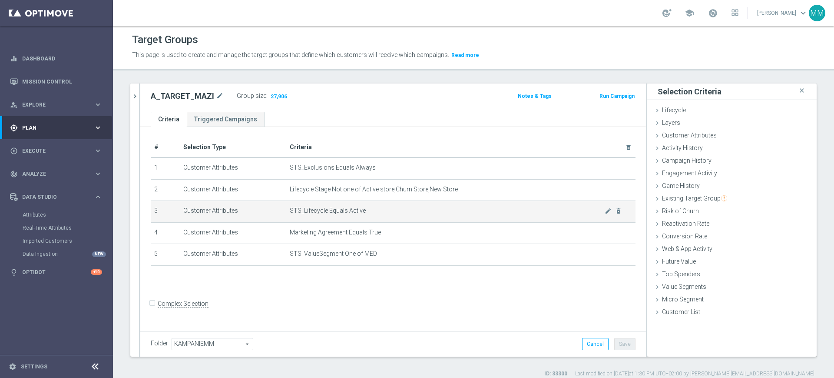
click at [358, 203] on td "STS_Lifecycle Equals Active mode_edit delete_forever" at bounding box center [460, 212] width 349 height 22
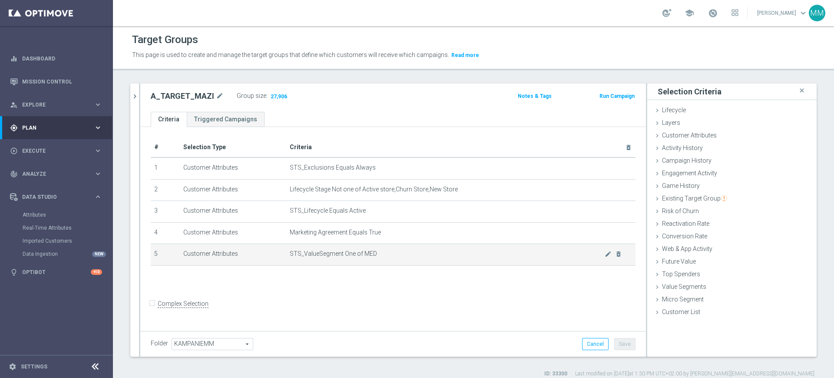
click at [355, 255] on span "STS_ValueSegment One of MED" at bounding box center [447, 253] width 315 height 7
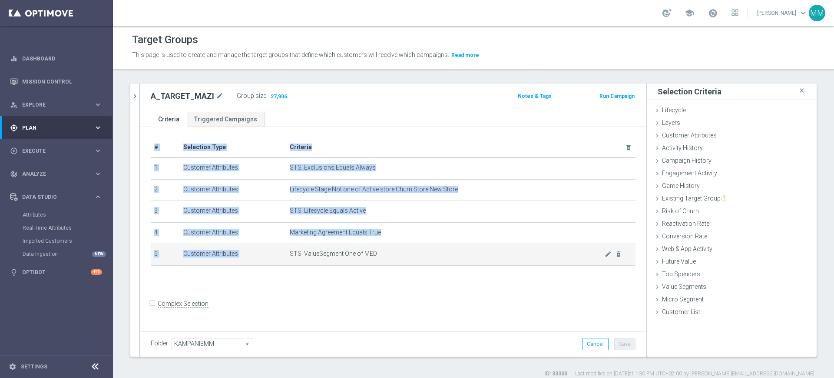
click at [355, 255] on span "STS_ValueSegment One of MED" at bounding box center [447, 253] width 315 height 7
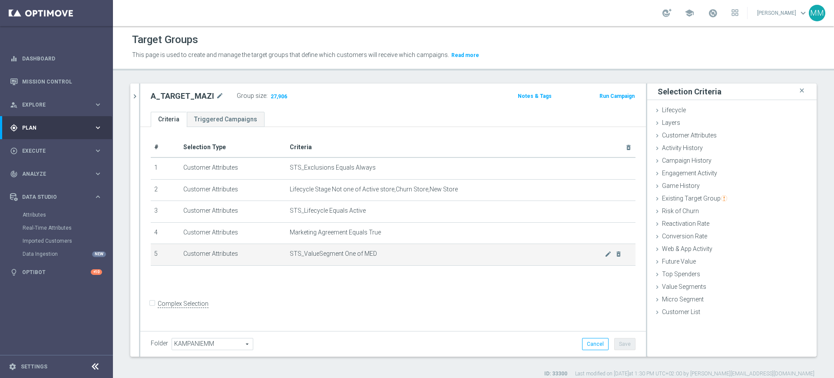
click at [386, 247] on td "STS_ValueSegment One of MED mode_edit delete_forever" at bounding box center [460, 255] width 349 height 22
click at [605, 255] on icon "mode_edit" at bounding box center [608, 253] width 7 height 7
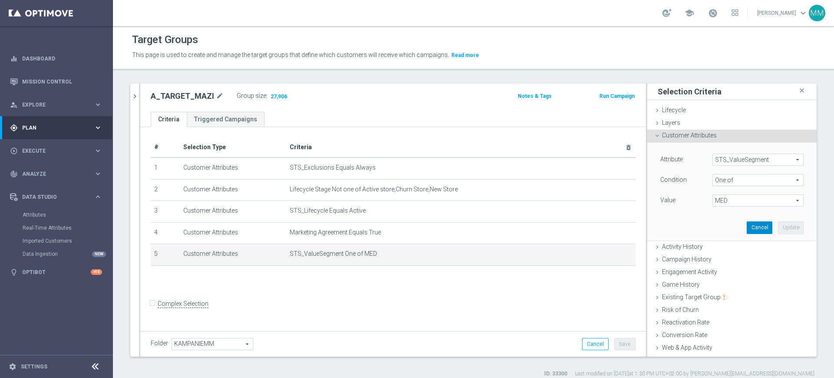
click at [747, 224] on button "Cancel" at bounding box center [760, 227] width 26 height 12
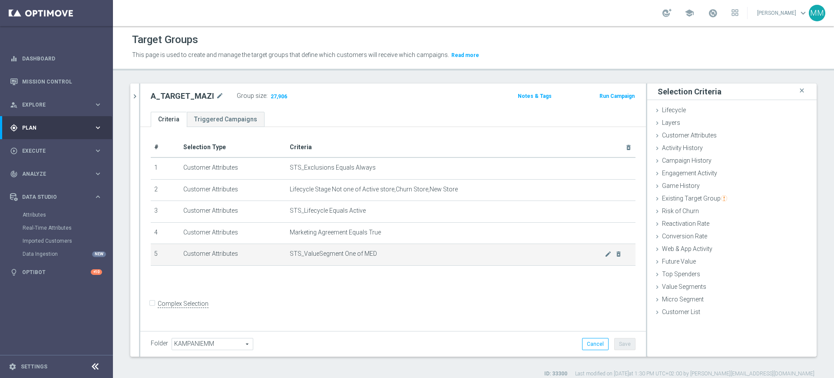
click at [356, 256] on span "STS_ValueSegment One of MED" at bounding box center [447, 253] width 315 height 7
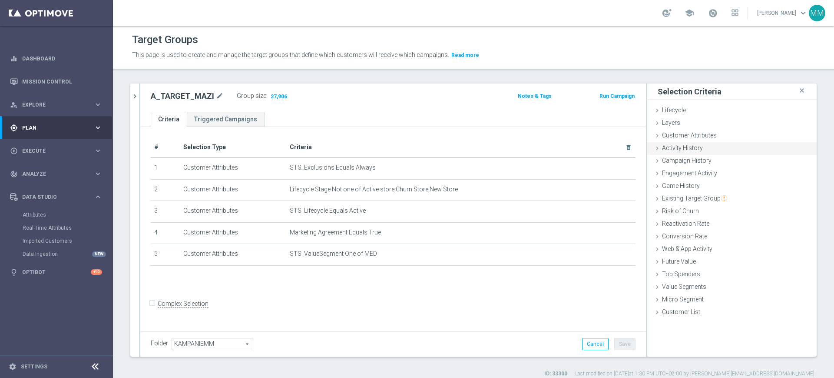
click at [681, 142] on div "Activity History done" at bounding box center [731, 148] width 169 height 13
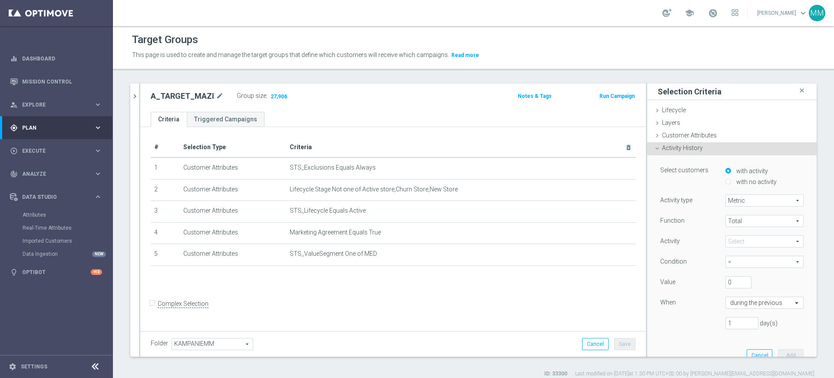
click at [716, 143] on div "Activity History done" at bounding box center [731, 148] width 169 height 13
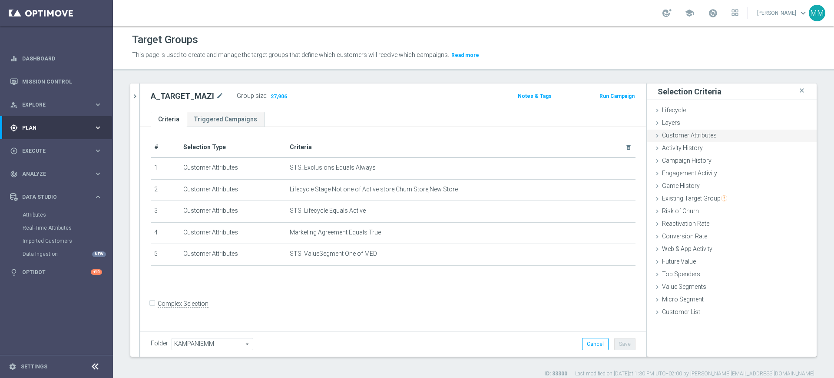
click at [726, 136] on div "Customer Attributes done selection saved" at bounding box center [731, 135] width 169 height 13
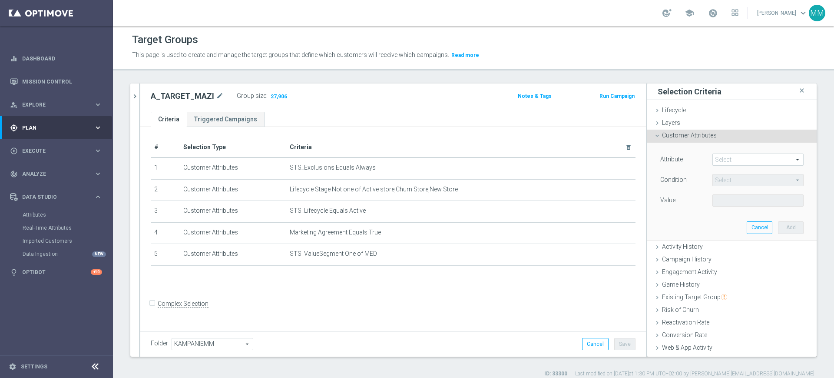
click at [731, 161] on span at bounding box center [758, 159] width 90 height 11
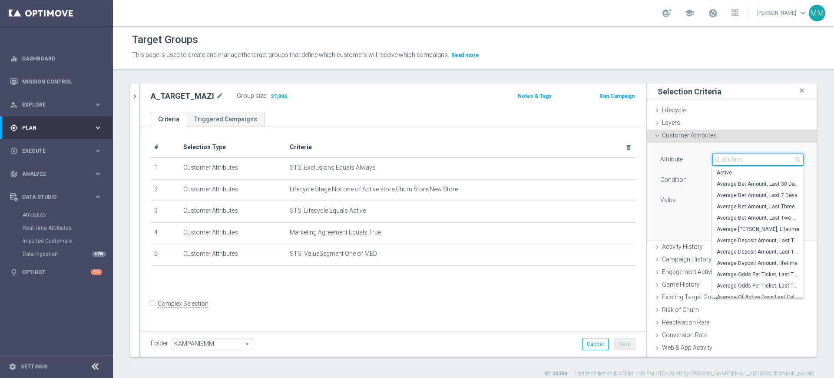
click at [731, 161] on input "search" at bounding box center [758, 159] width 91 height 12
type input "gen"
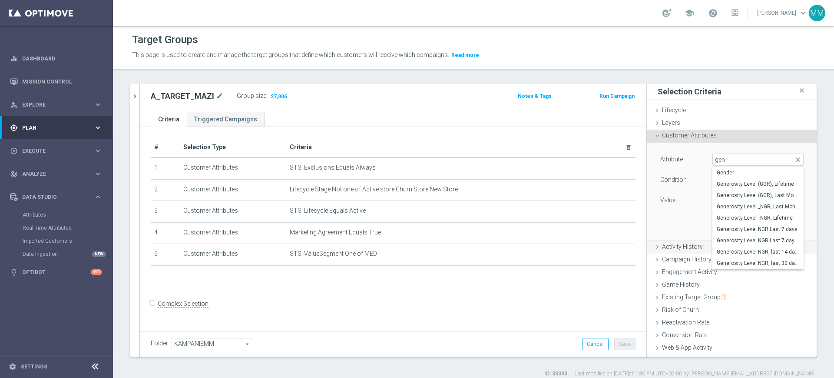
drag, startPoint x: 746, startPoint y: 261, endPoint x: 743, endPoint y: 252, distance: 9.6
click at [746, 261] on span "Generosity Level NGR, last 30 days" at bounding box center [758, 262] width 83 height 7
type input "Generosity Level NGR, last 30 days"
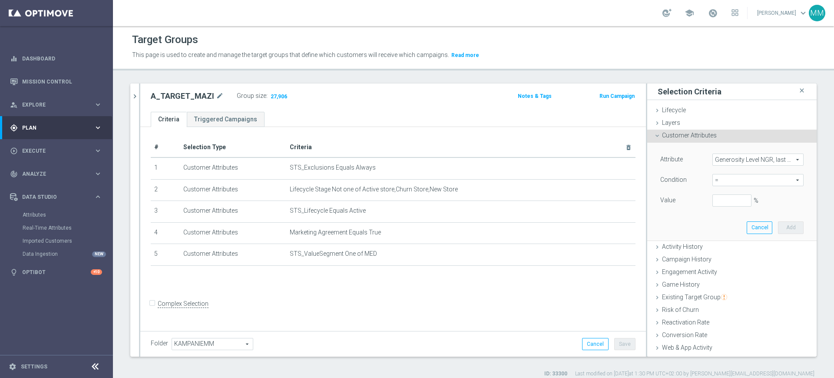
click at [716, 177] on span "=" at bounding box center [758, 179] width 90 height 11
click at [729, 259] on span "between" at bounding box center [758, 260] width 83 height 7
type input "between"
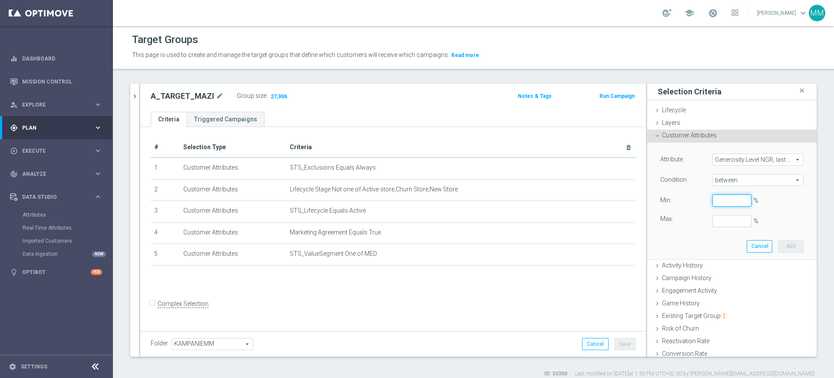
click at [719, 199] on input "%" at bounding box center [732, 200] width 39 height 12
type input "0"
click at [778, 242] on button "Add" at bounding box center [791, 246] width 26 height 12
type input "0.25"
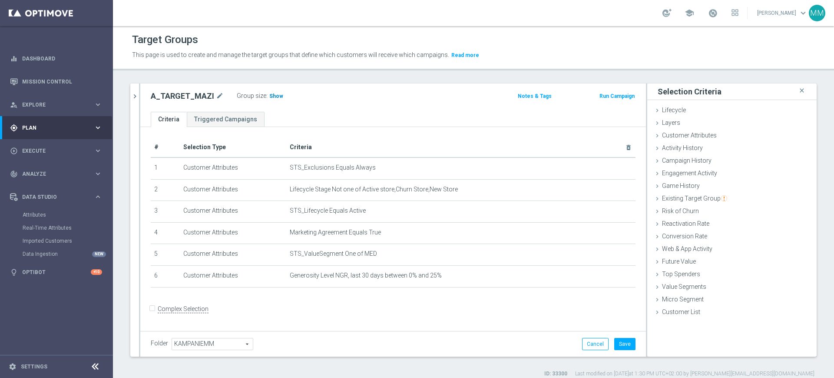
click at [275, 96] on span "Show" at bounding box center [276, 96] width 14 height 6
click at [621, 344] on button "Save" at bounding box center [624, 344] width 21 height 12
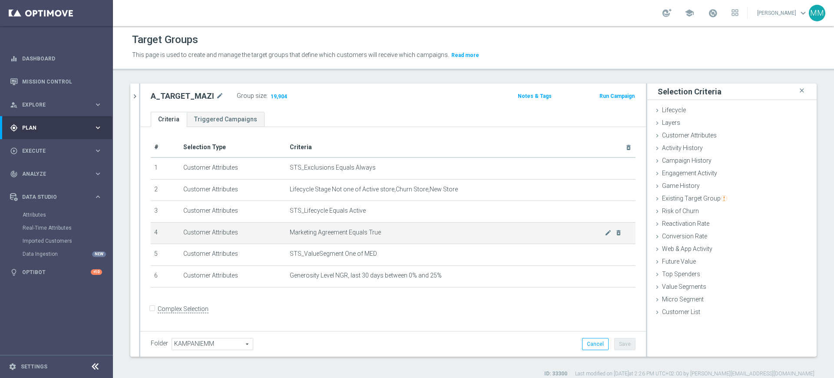
click at [361, 234] on span "Marketing Agreement Equals True" at bounding box center [447, 232] width 315 height 7
click at [137, 96] on icon "chevron_right" at bounding box center [135, 96] width 8 height 8
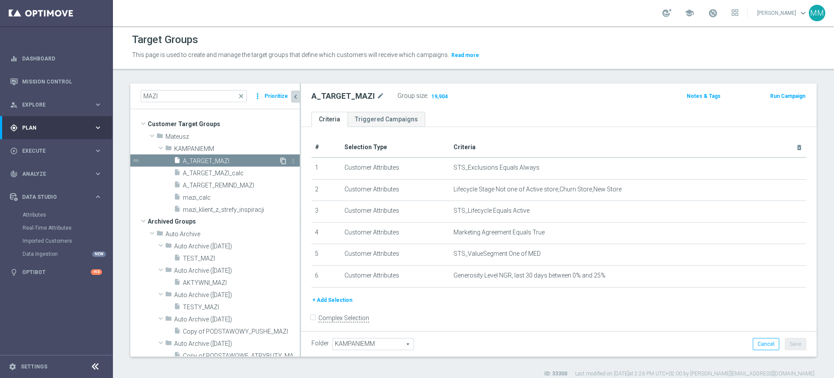
click at [280, 161] on icon "content_copy" at bounding box center [283, 160] width 7 height 7
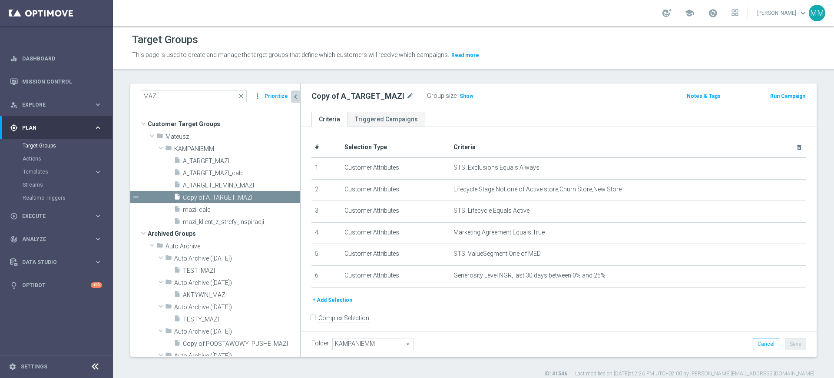
click at [226, 158] on span "A_TARGET_MAZI" at bounding box center [241, 160] width 117 height 7
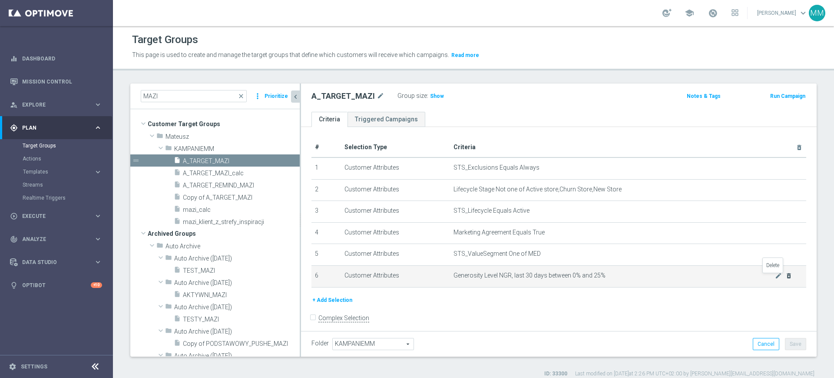
click at [786, 277] on icon "delete_forever" at bounding box center [789, 275] width 7 height 7
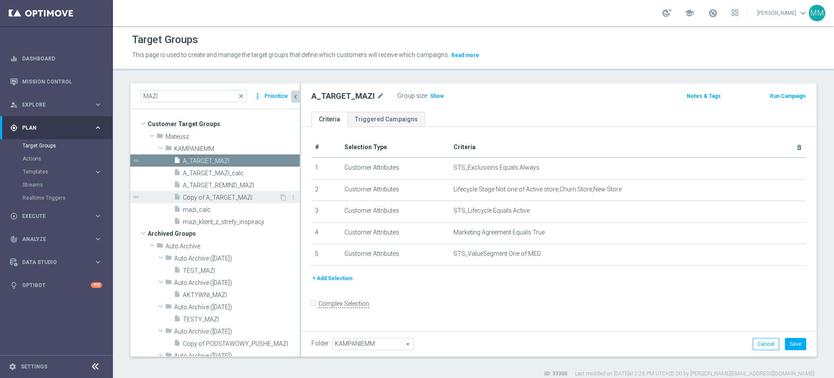
click at [227, 195] on span "Copy of A_TARGET_MAZI" at bounding box center [231, 197] width 96 height 7
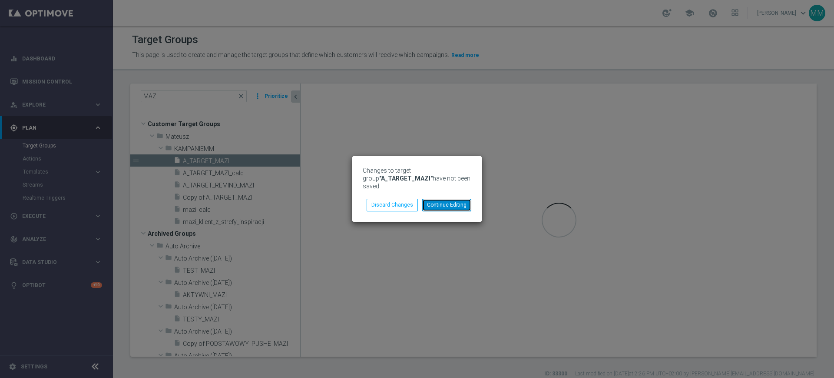
click at [433, 199] on button "Continue Editing" at bounding box center [446, 205] width 49 height 12
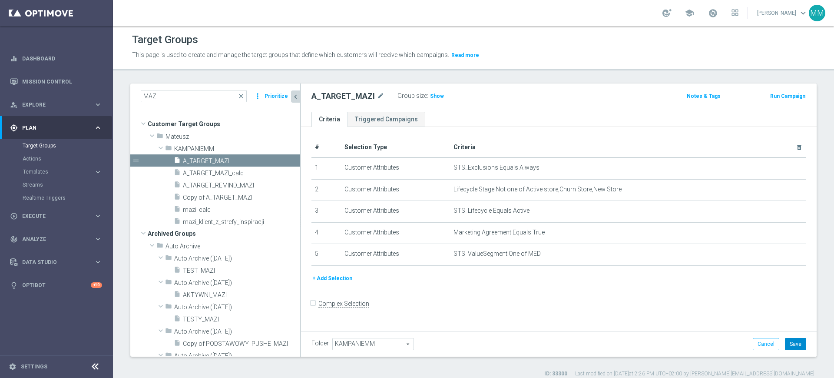
click at [785, 342] on button "Save" at bounding box center [795, 344] width 21 height 12
click at [250, 200] on span "Copy of A_TARGET_MAZI" at bounding box center [231, 197] width 96 height 7
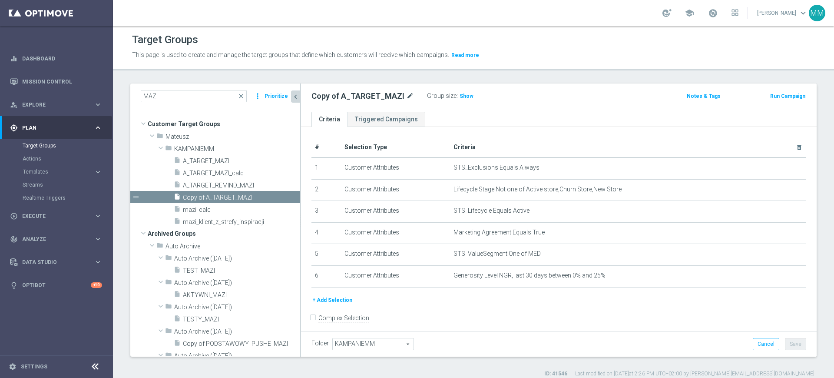
click at [409, 96] on icon "mode_edit" at bounding box center [410, 96] width 8 height 10
type input "target_mazi_1-5"
click at [444, 116] on ul "Criteria Triggered Campaigns" at bounding box center [559, 119] width 516 height 15
click at [374, 94] on icon "mode_edit" at bounding box center [378, 96] width 8 height 10
click at [347, 98] on input "target_mazi_1-5" at bounding box center [370, 97] width 117 height 12
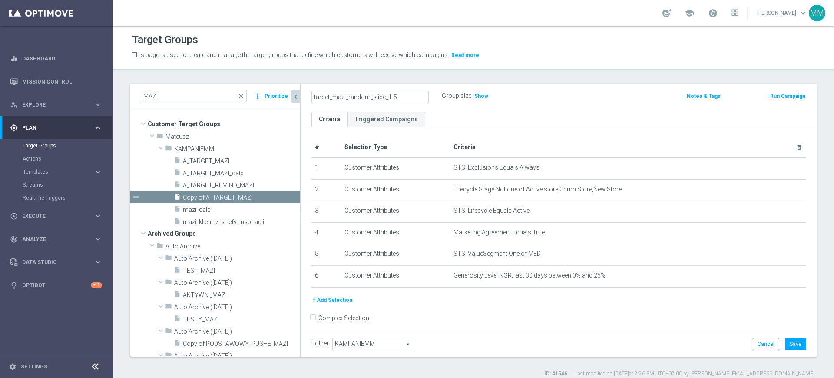
type input "target_mazi_random_slice_1-5"
click at [785, 338] on button "Save" at bounding box center [795, 344] width 21 height 12
click at [326, 305] on button "+ Add Selection" at bounding box center [333, 300] width 42 height 10
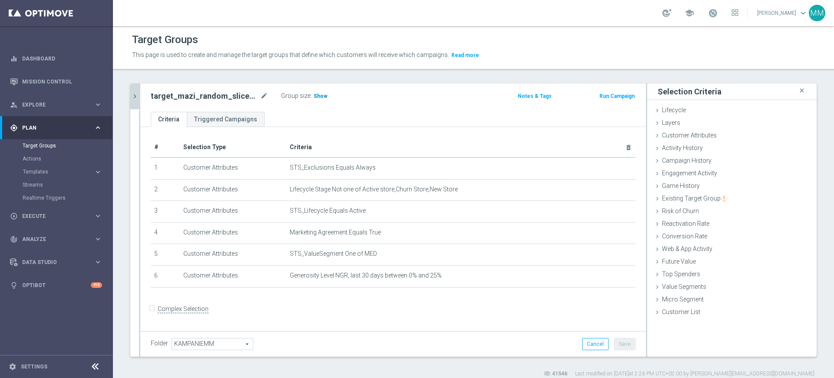
click at [316, 95] on span "Show" at bounding box center [321, 96] width 14 height 6
drag, startPoint x: 690, startPoint y: 135, endPoint x: 708, endPoint y: 157, distance: 28.2
click at [690, 135] on span "Customer Attributes" at bounding box center [689, 135] width 55 height 7
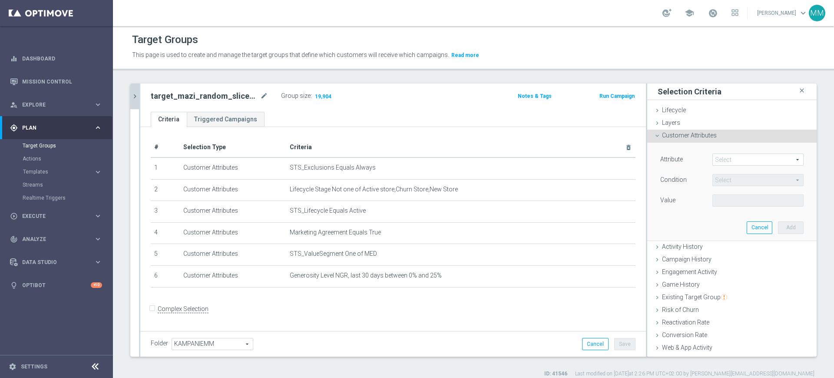
click at [723, 162] on span at bounding box center [758, 159] width 90 height 11
click at [0, 0] on input "search" at bounding box center [0, 0] width 0 height 0
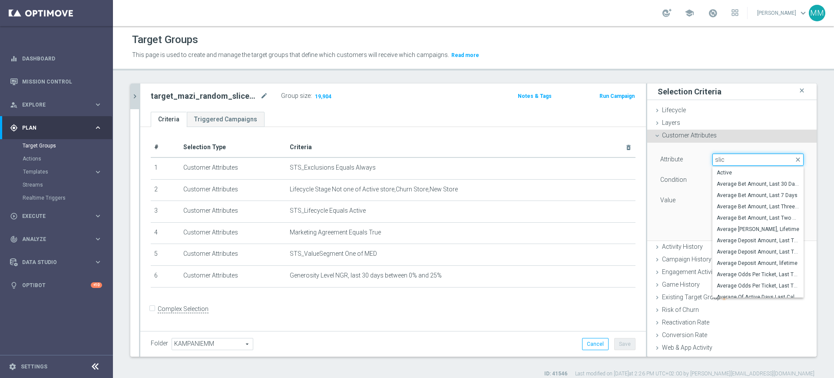
type input "slice"
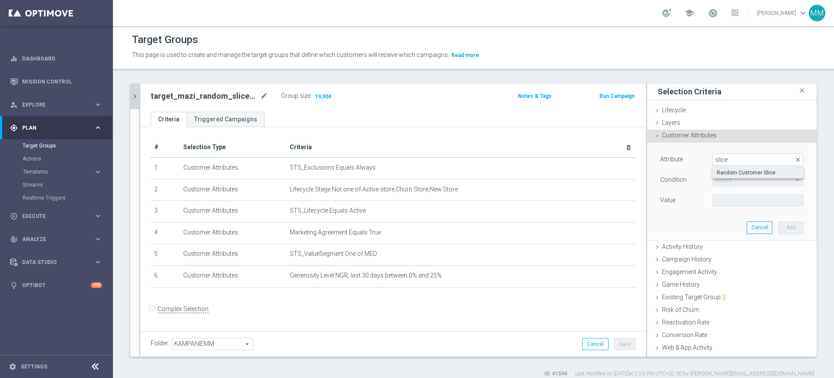
click at [718, 171] on span "Random Customer Slice" at bounding box center [758, 172] width 83 height 7
type input "Random Customer Slice"
click at [724, 176] on span "Equals" at bounding box center [758, 179] width 90 height 11
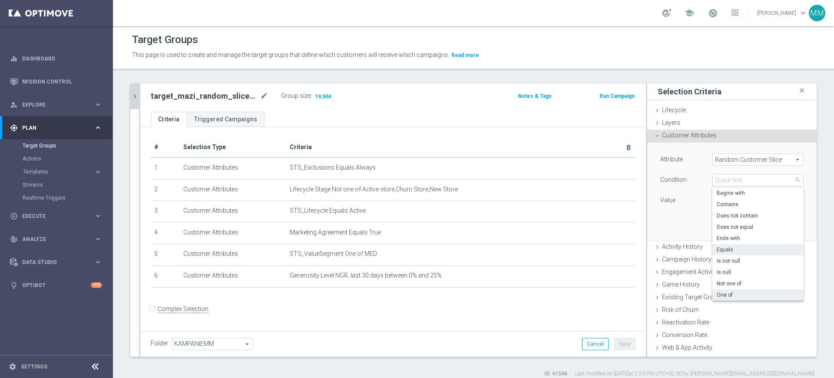
click at [730, 292] on span "One of" at bounding box center [758, 294] width 83 height 7
type input "One of"
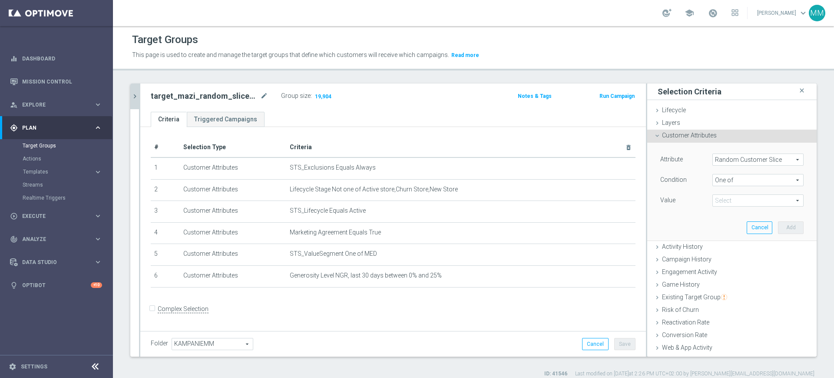
click at [725, 199] on span at bounding box center [758, 200] width 90 height 11
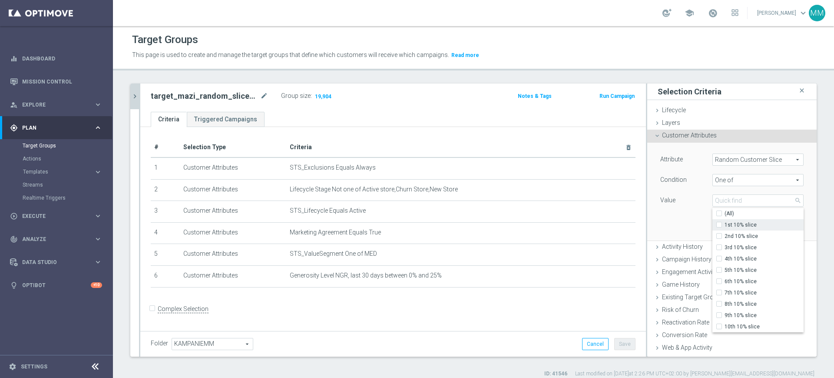
click at [725, 227] on span "1st 10% slice" at bounding box center [764, 224] width 79 height 7
click at [723, 227] on input "1st 10% slice" at bounding box center [722, 225] width 6 height 6
checkbox input "true"
type input "1st 10% slice"
click at [726, 238] on span "2nd 10% slice" at bounding box center [764, 235] width 79 height 7
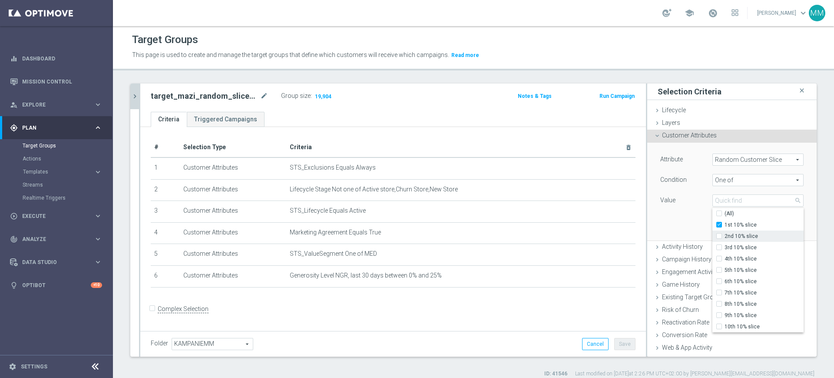
click at [725, 238] on input "2nd 10% slice" at bounding box center [722, 236] width 6 height 6
checkbox input "true"
type input "Selected 2 of 10"
click at [725, 245] on span "3rd 10% slice" at bounding box center [764, 247] width 79 height 7
click at [725, 245] on input "3rd 10% slice" at bounding box center [722, 248] width 6 height 6
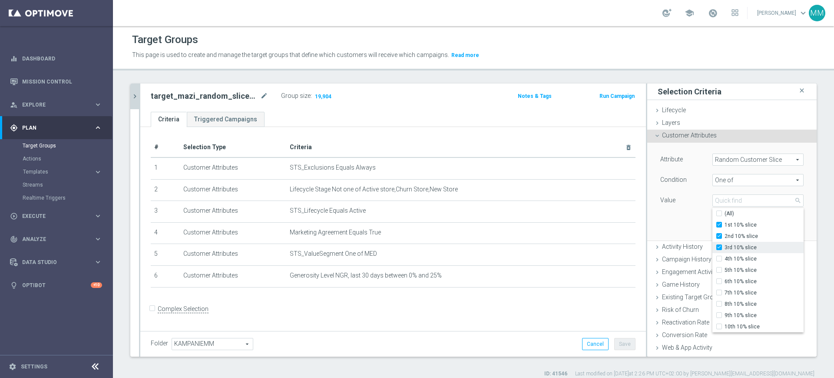
checkbox input "true"
type input "Selected 3 of 10"
click at [725, 256] on span "4th 10% slice" at bounding box center [764, 258] width 79 height 7
click at [725, 256] on input "4th 10% slice" at bounding box center [722, 259] width 6 height 6
checkbox input "true"
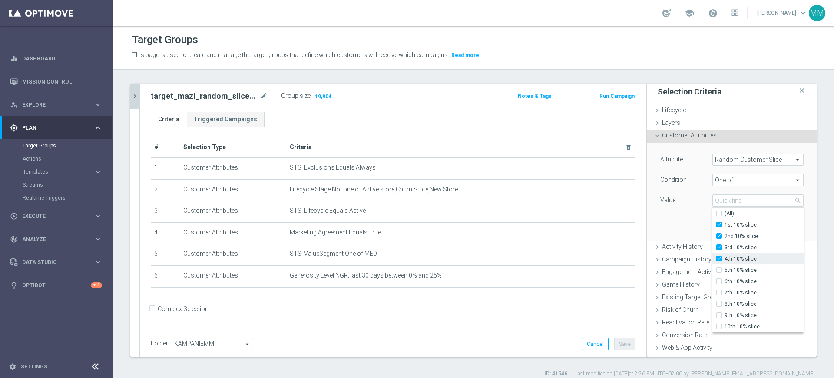
type input "Selected 4 of 10"
click at [725, 269] on span "5th 10% slice" at bounding box center [764, 269] width 79 height 7
click at [724, 269] on input "5th 10% slice" at bounding box center [722, 270] width 6 height 6
checkbox input "true"
type input "Selected 5 of 10"
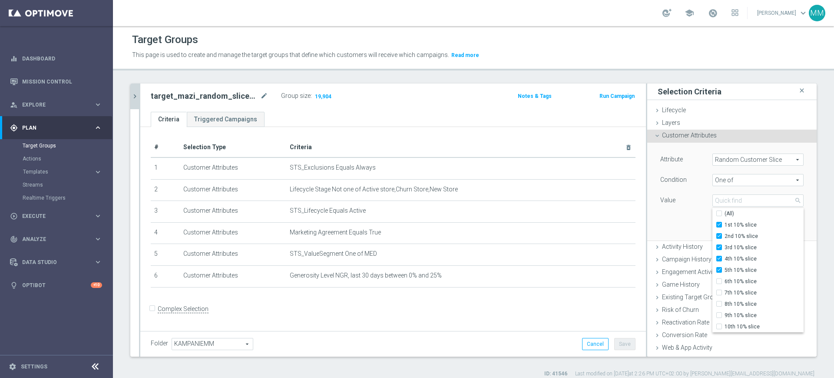
drag, startPoint x: 654, startPoint y: 208, endPoint x: 677, endPoint y: 210, distance: 22.7
click at [654, 207] on div "Value" at bounding box center [680, 201] width 52 height 14
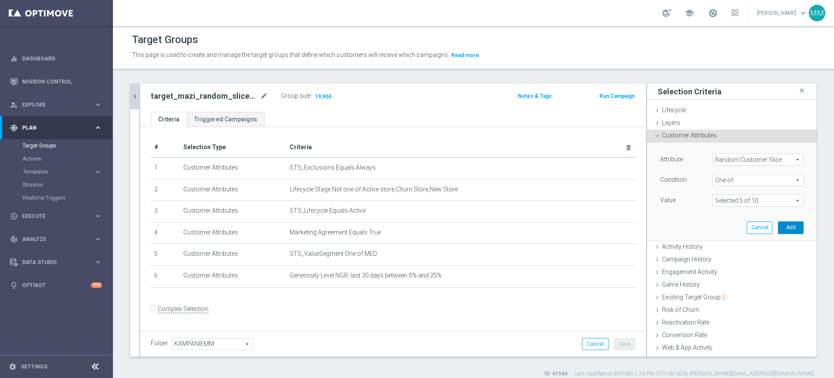
click at [778, 223] on button "Add" at bounding box center [791, 227] width 26 height 12
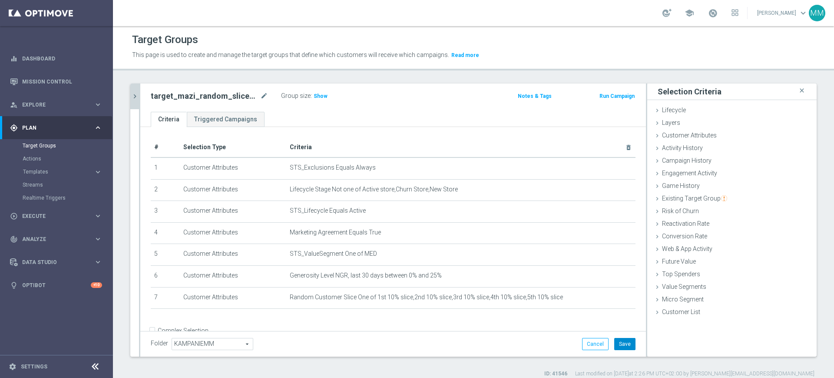
click at [625, 346] on button "Save" at bounding box center [624, 344] width 21 height 12
click at [321, 96] on span "Show" at bounding box center [321, 96] width 14 height 6
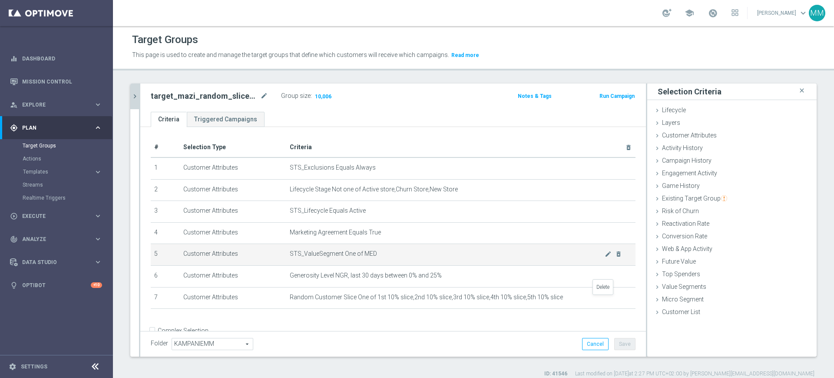
drag, startPoint x: 602, startPoint y: 302, endPoint x: 555, endPoint y: 262, distance: 61.9
click at [0, 0] on icon "delete_forever" at bounding box center [0, 0] width 0 height 0
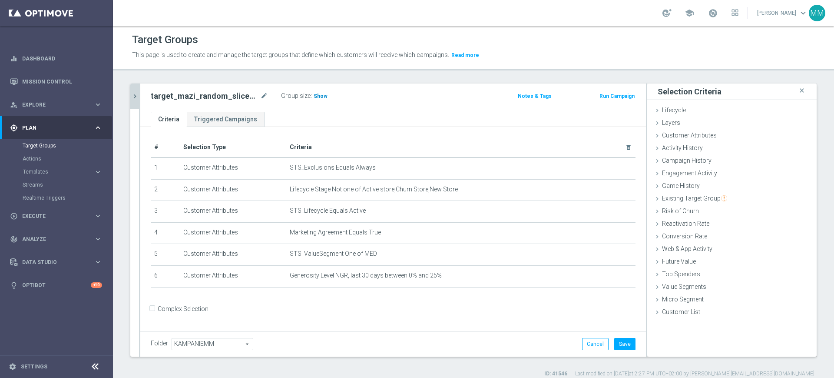
click at [318, 96] on span "Show" at bounding box center [321, 96] width 14 height 6
drag, startPoint x: 597, startPoint y: 340, endPoint x: 462, endPoint y: 302, distance: 139.9
click at [597, 340] on button "Cancel" at bounding box center [595, 344] width 27 height 12
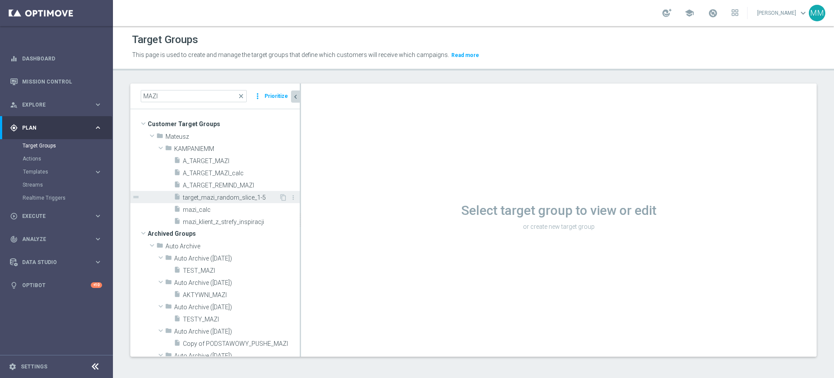
click at [238, 191] on div "insert_drive_file target_mazi_random_slice_1-5" at bounding box center [226, 197] width 105 height 12
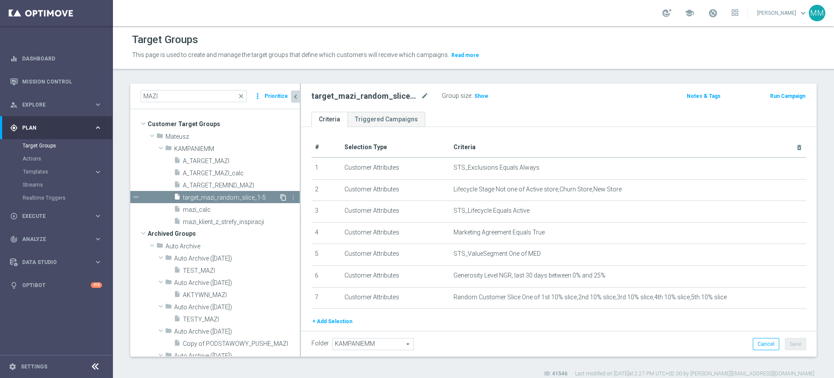
click at [280, 196] on icon "content_copy" at bounding box center [283, 197] width 7 height 7
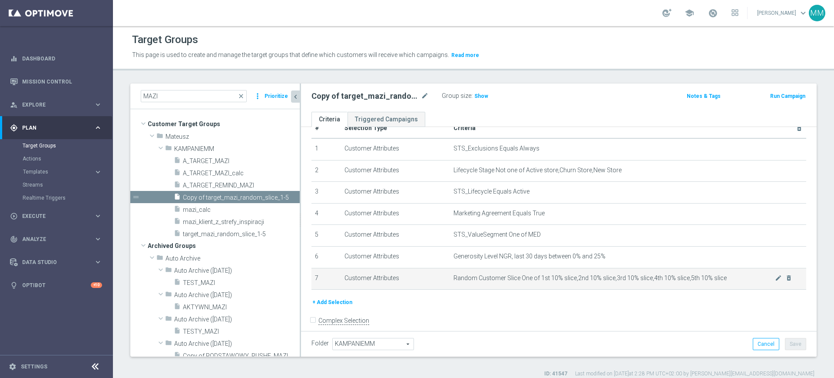
scroll to position [30, 0]
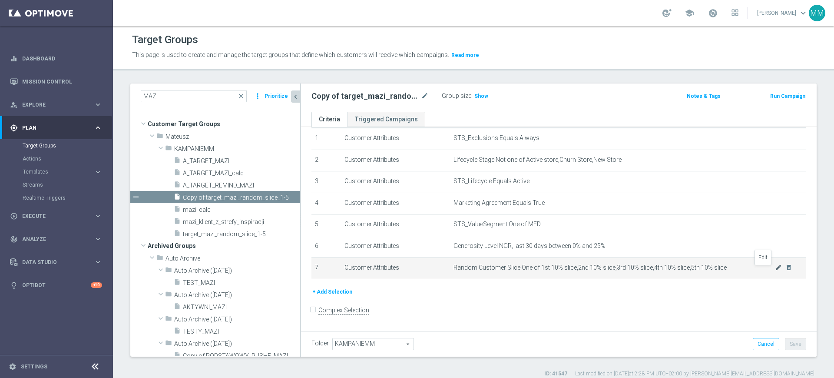
click at [775, 271] on icon "mode_edit" at bounding box center [778, 267] width 7 height 7
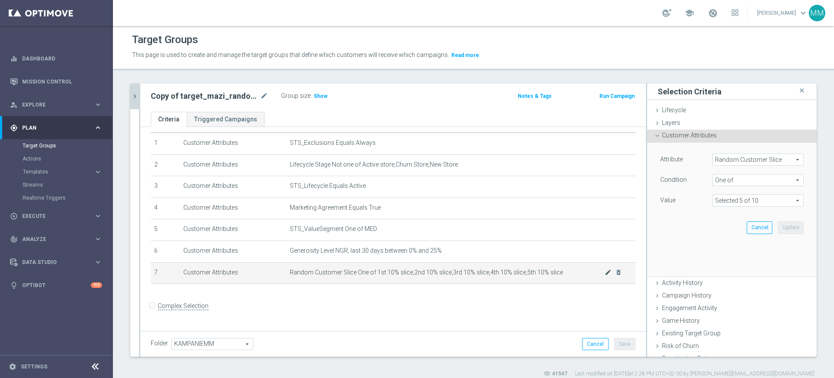
scroll to position [20, 0]
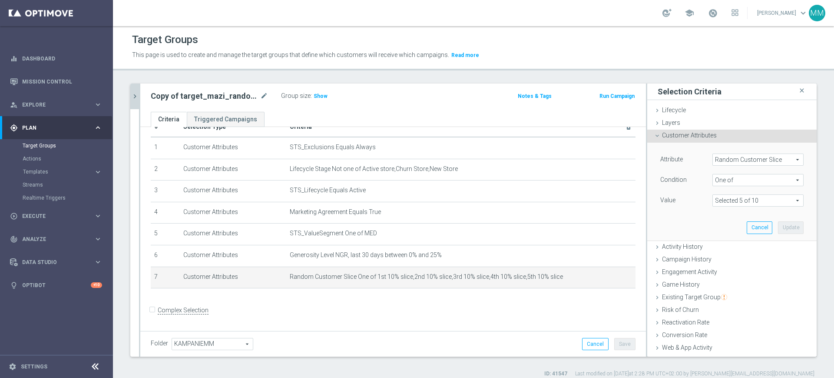
click at [733, 206] on span at bounding box center [758, 200] width 90 height 11
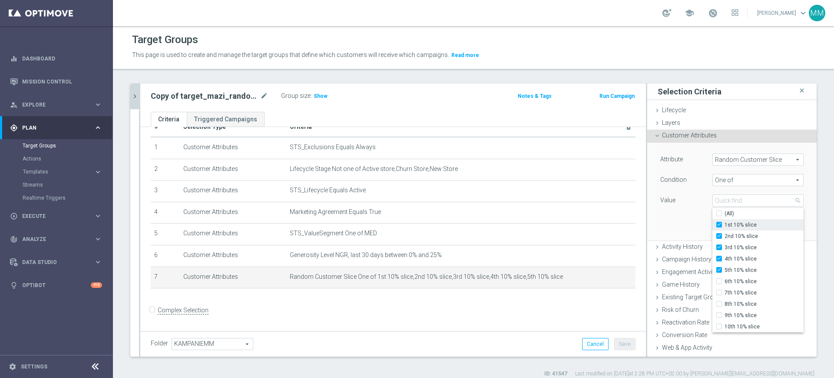
click at [725, 225] on span "1st 10% slice" at bounding box center [764, 224] width 79 height 7
click at [719, 225] on input "1st 10% slice" at bounding box center [722, 225] width 6 height 6
checkbox input "false"
type input "Selected 4 of 10"
click at [725, 236] on span "2nd 10% slice" at bounding box center [764, 235] width 79 height 7
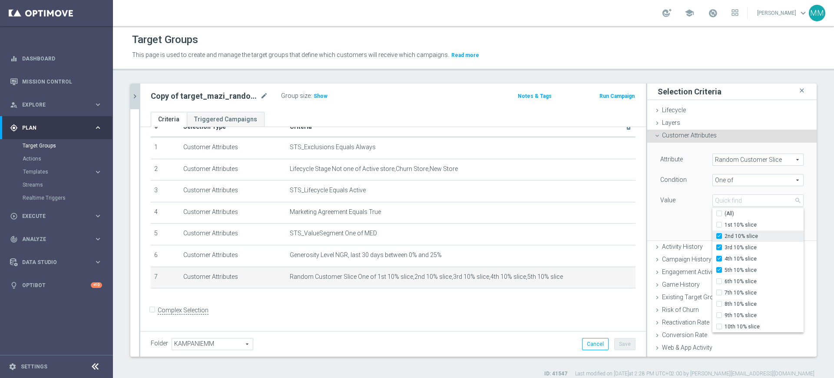
click at [719, 236] on input "2nd 10% slice" at bounding box center [722, 236] width 6 height 6
checkbox input "false"
type input "Selected 3 of 10"
click at [725, 246] on span "3rd 10% slice" at bounding box center [764, 247] width 79 height 7
click at [719, 246] on input "3rd 10% slice" at bounding box center [722, 248] width 6 height 6
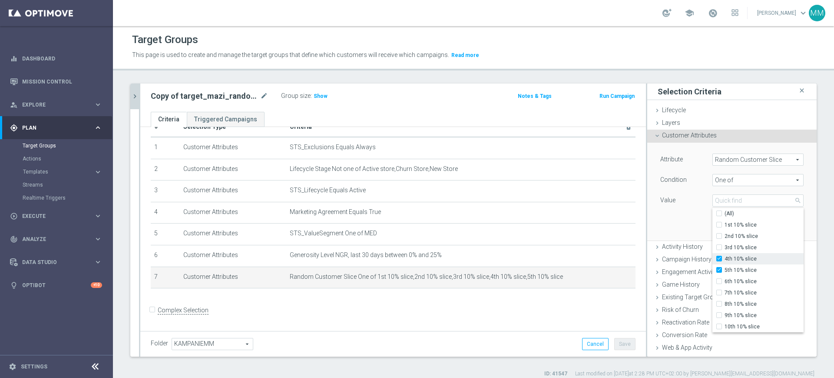
checkbox input "false"
type input "Selected 2 of 10"
click at [725, 257] on span "4th 10% slice" at bounding box center [764, 258] width 79 height 7
click at [719, 257] on input "4th 10% slice" at bounding box center [722, 259] width 6 height 6
checkbox input "false"
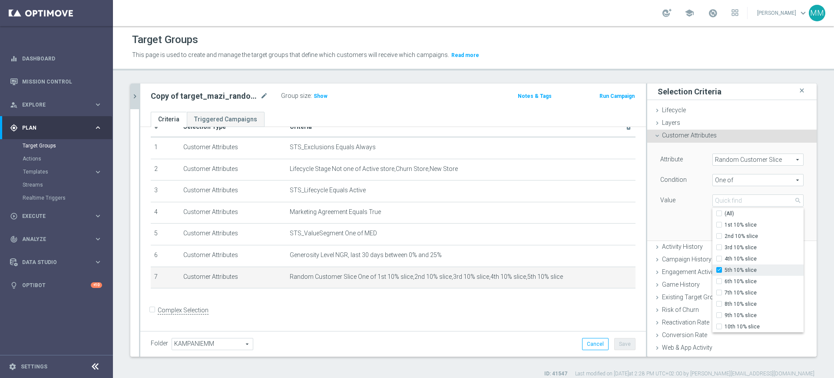
type input "5th 10% slice"
click at [725, 268] on span "5th 10% slice" at bounding box center [764, 269] width 79 height 7
click at [719, 268] on input "5th 10% slice" at bounding box center [722, 270] width 6 height 6
checkbox input "false"
type input "Select"
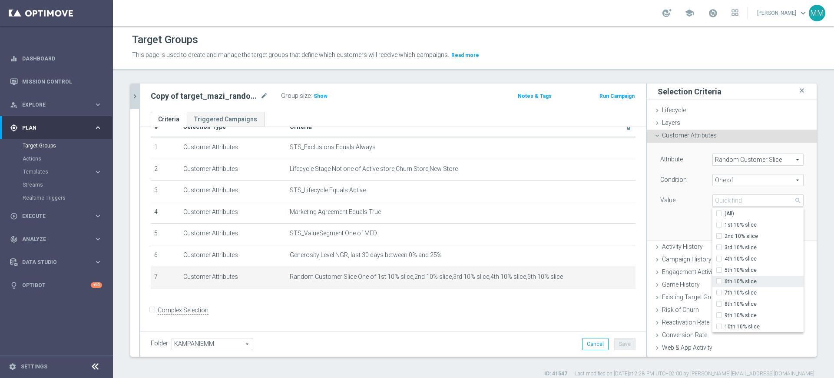
click at [725, 284] on span "6th 10% slice" at bounding box center [764, 281] width 79 height 7
click at [719, 284] on input "6th 10% slice" at bounding box center [722, 281] width 6 height 6
checkbox input "true"
type input "6th 10% slice"
click at [725, 292] on span "7th 10% slice" at bounding box center [764, 292] width 79 height 7
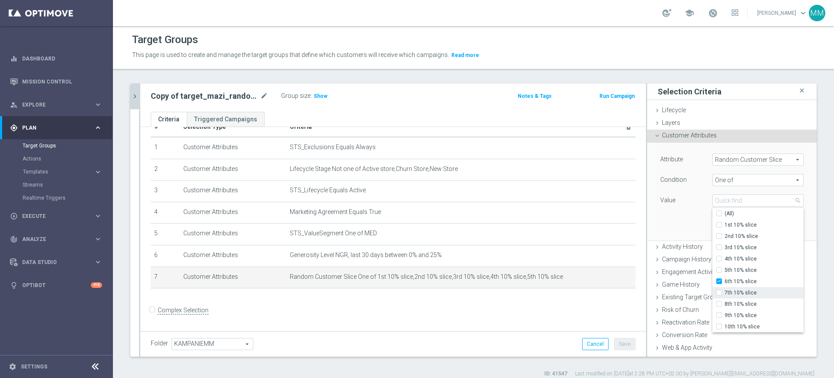
click at [719, 292] on input "7th 10% slice" at bounding box center [722, 293] width 6 height 6
checkbox input "true"
type input "Selected 2 of 10"
click at [725, 300] on span "8th 10% slice" at bounding box center [764, 303] width 79 height 7
click at [719, 301] on input "8th 10% slice" at bounding box center [722, 304] width 6 height 6
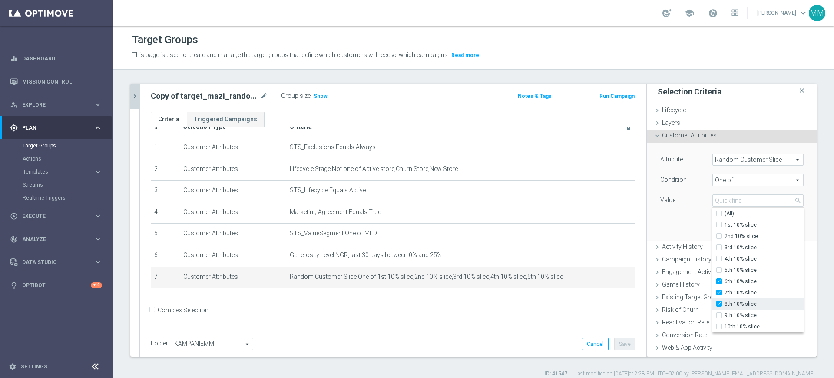
checkbox input "true"
type input "Selected 3 of 10"
click at [725, 314] on span "9th 10% slice" at bounding box center [764, 315] width 79 height 7
click at [719, 314] on input "9th 10% slice" at bounding box center [722, 315] width 6 height 6
checkbox input "true"
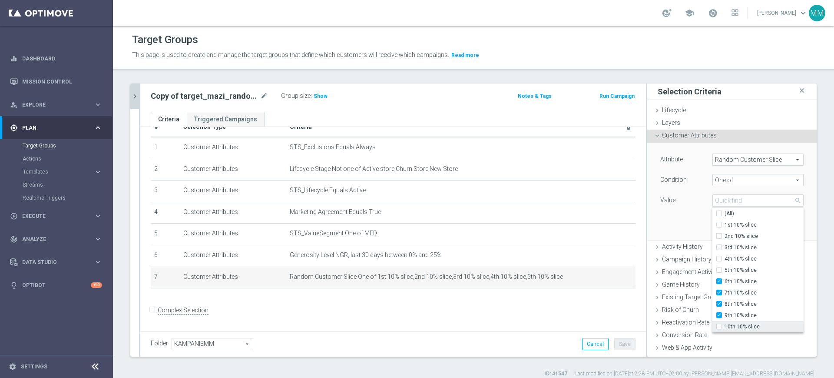
type input "Selected 4 of 10"
click at [725, 323] on span "10th 10% slice" at bounding box center [764, 326] width 79 height 7
click at [719, 324] on input "10th 10% slice" at bounding box center [722, 327] width 6 height 6
checkbox input "true"
type input "Selected 5 of 10"
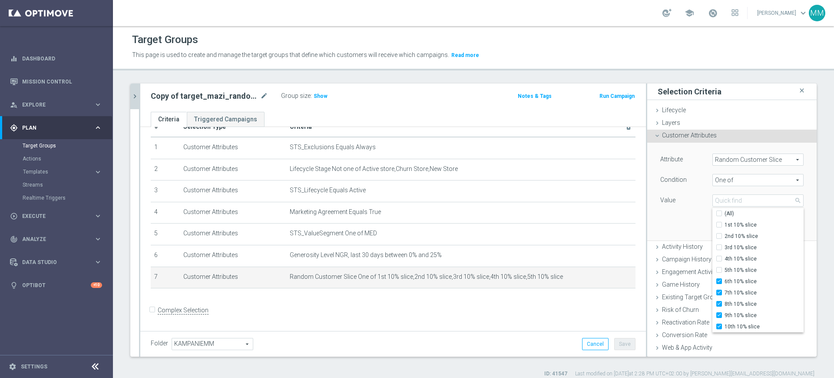
click at [676, 230] on div "Attribute Random Customer Slice Random Customer Slice arrow_drop_down search Co…" at bounding box center [732, 191] width 156 height 97
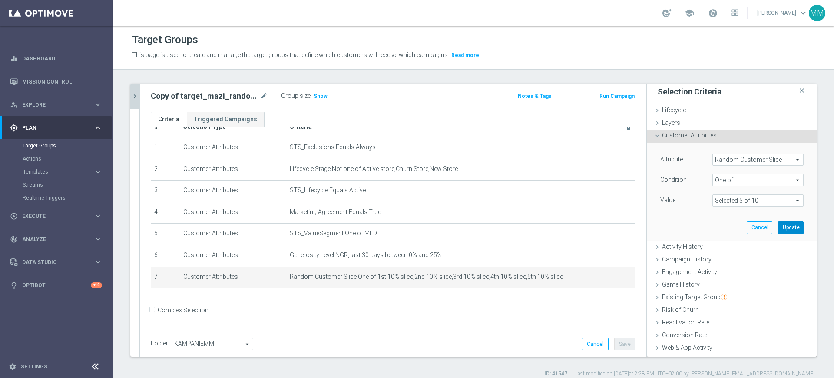
click at [782, 228] on button "Update" at bounding box center [791, 227] width 26 height 12
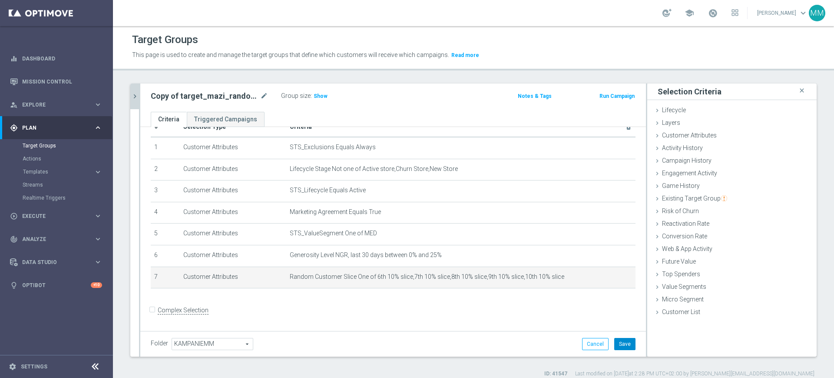
click at [614, 341] on button "Save" at bounding box center [624, 344] width 21 height 12
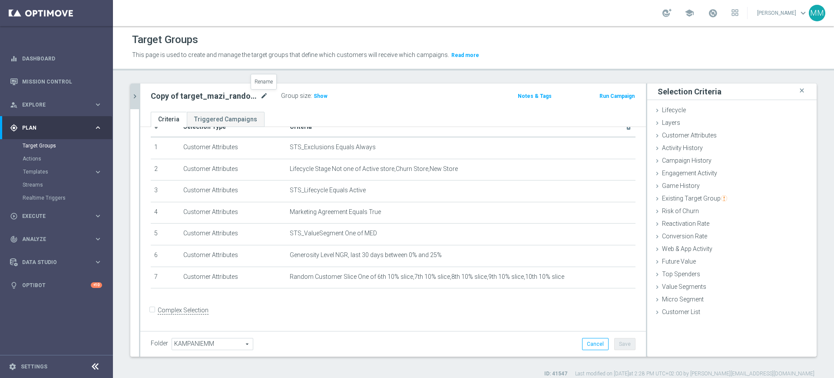
click at [265, 97] on icon "mode_edit" at bounding box center [264, 96] width 8 height 10
click at [167, 97] on input "Copy of target_mazi_random_slice_1-5" at bounding box center [209, 97] width 117 height 12
drag, startPoint x: 176, startPoint y: 94, endPoint x: 99, endPoint y: 100, distance: 77.6
click at [100, 101] on main "equalizer Dashboard Mission Control" at bounding box center [417, 189] width 834 height 378
type input "target_mazi_random_slice_6-10"
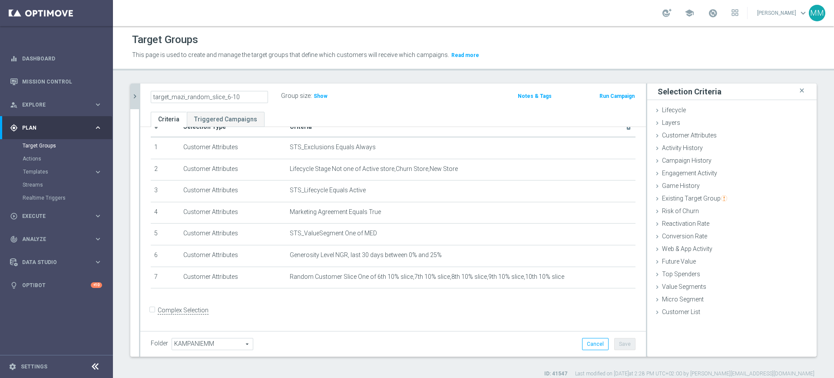
click at [305, 115] on ul "Criteria Triggered Campaigns" at bounding box center [393, 119] width 506 height 15
click at [620, 345] on button "Save" at bounding box center [624, 344] width 21 height 12
click at [317, 98] on span "Show" at bounding box center [321, 96] width 14 height 6
click at [135, 91] on button "chevron_right" at bounding box center [134, 96] width 9 height 26
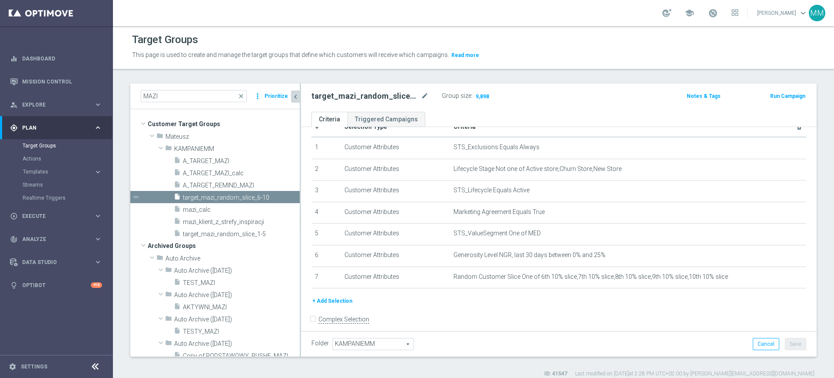
scroll to position [30, 0]
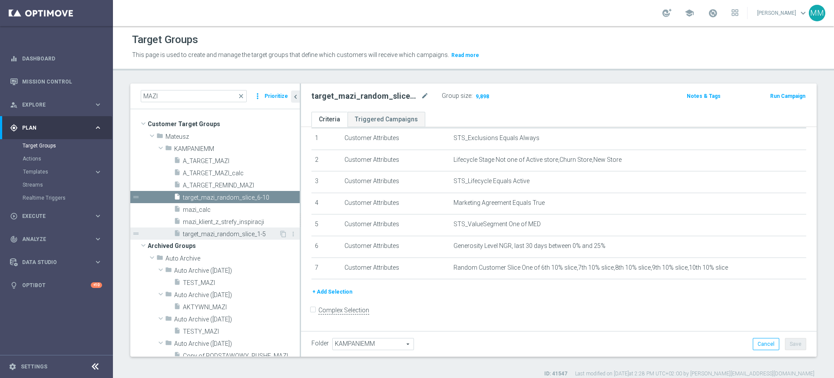
click at [233, 231] on span "target_mazi_random_slice_1-5" at bounding box center [231, 233] width 96 height 7
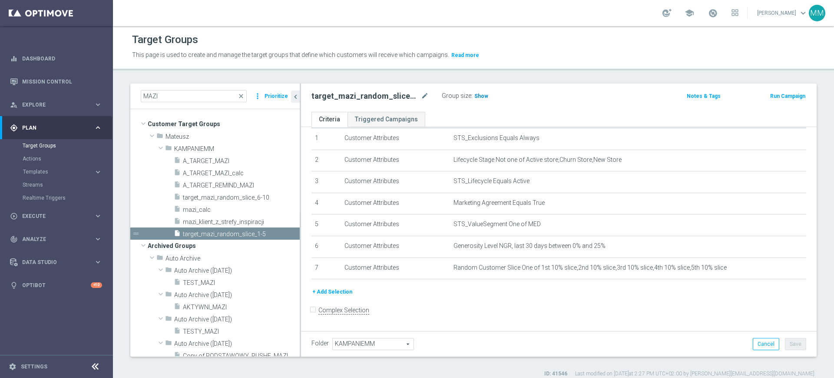
click at [484, 96] on span "Show" at bounding box center [481, 96] width 14 height 6
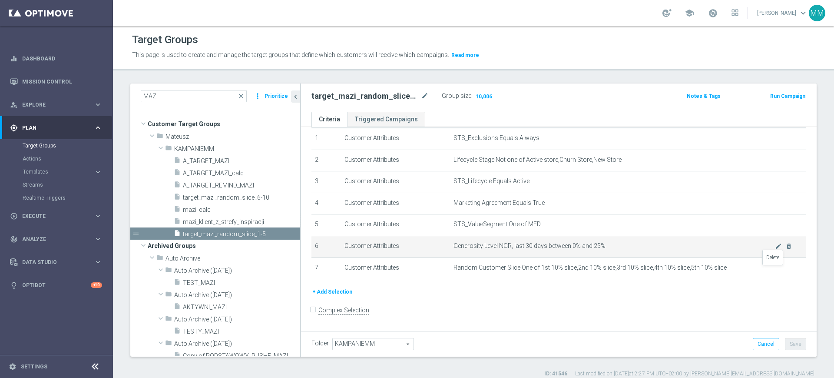
drag, startPoint x: 777, startPoint y: 272, endPoint x: 759, endPoint y: 263, distance: 19.4
click at [0, 0] on icon "delete_forever" at bounding box center [0, 0] width 0 height 0
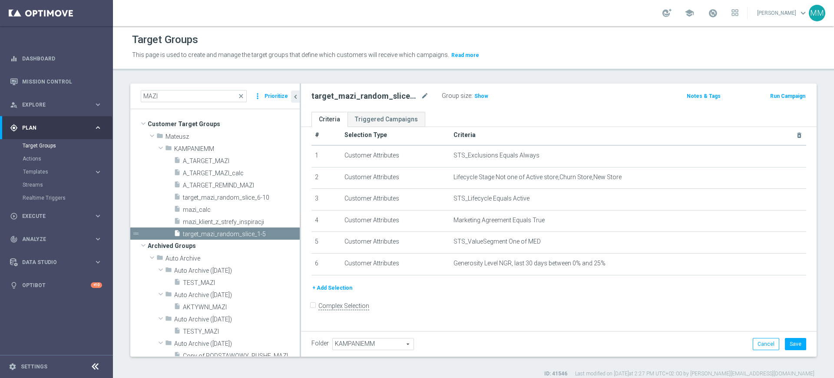
scroll to position [8, 0]
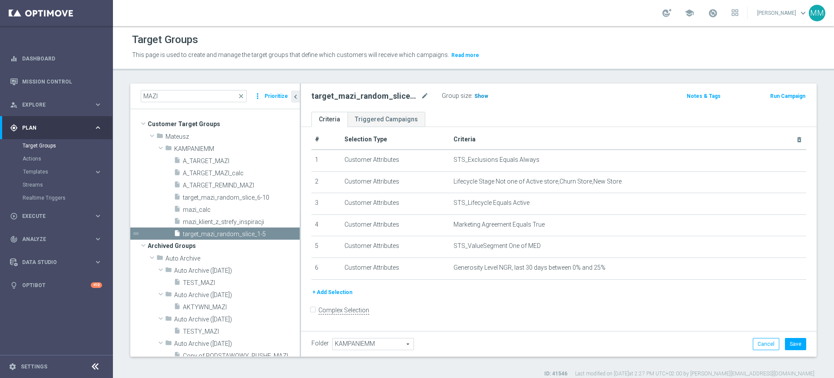
click at [474, 97] on span "Show" at bounding box center [481, 96] width 14 height 6
click at [769, 340] on button "Cancel" at bounding box center [766, 344] width 27 height 12
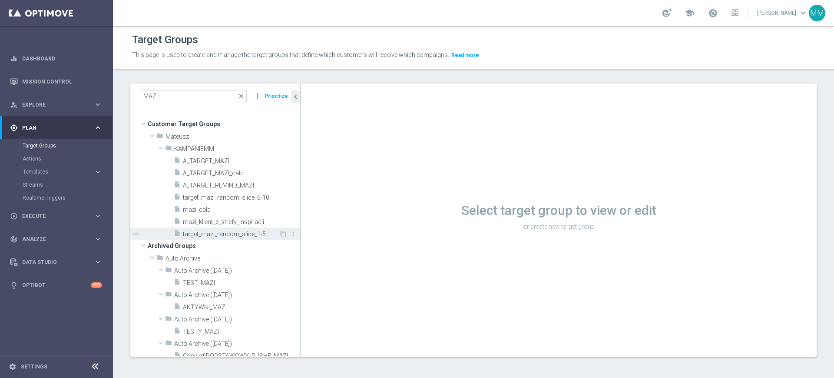
click at [225, 239] on div "insert_drive_file target_mazi_random_slice_1-5" at bounding box center [226, 233] width 105 height 12
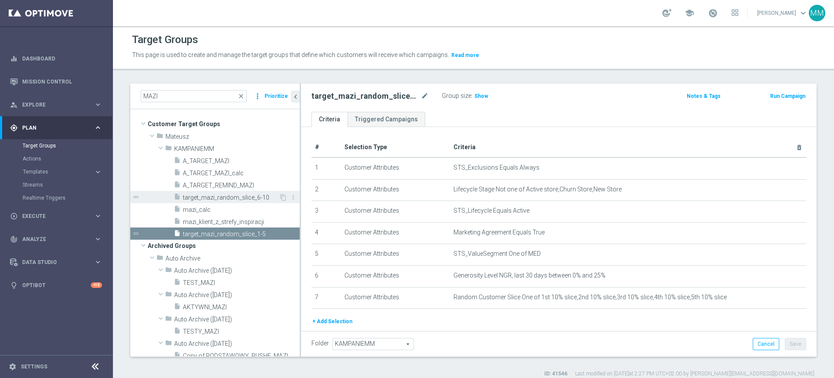
click at [221, 194] on span "target_mazi_random_slice_6-10" at bounding box center [231, 197] width 96 height 7
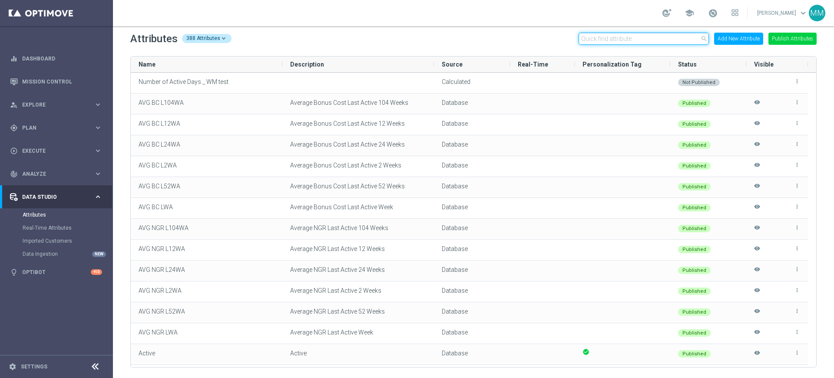
click at [651, 41] on input "text" at bounding box center [644, 39] width 130 height 12
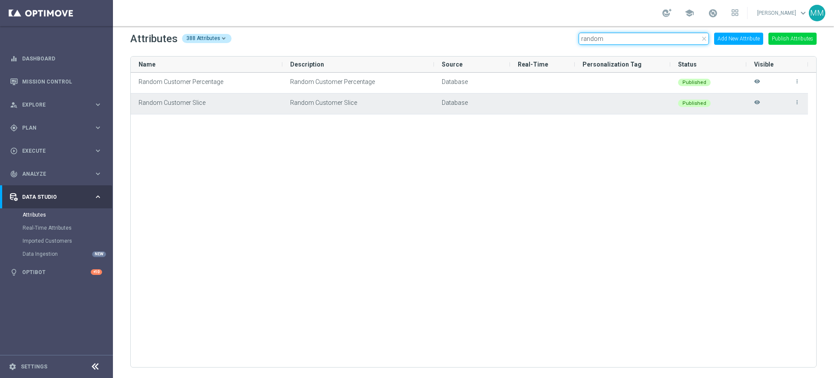
type input "random"
click at [309, 103] on span "Random Customer Slice" at bounding box center [323, 102] width 67 height 7
click at [336, 102] on span "Random Customer Slice" at bounding box center [323, 102] width 67 height 7
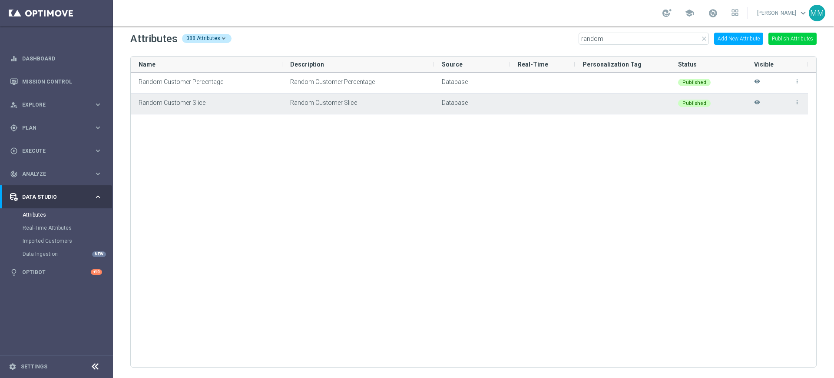
click at [798, 102] on icon "more_vert" at bounding box center [797, 102] width 6 height 6
click at [588, 104] on div at bounding box center [623, 103] width 96 height 20
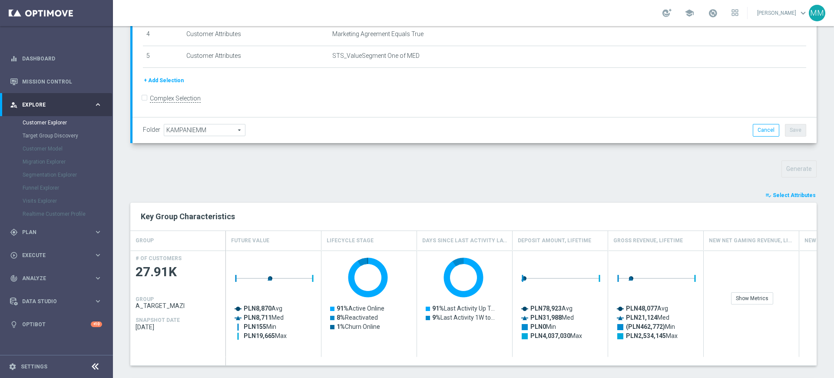
scroll to position [252, 0]
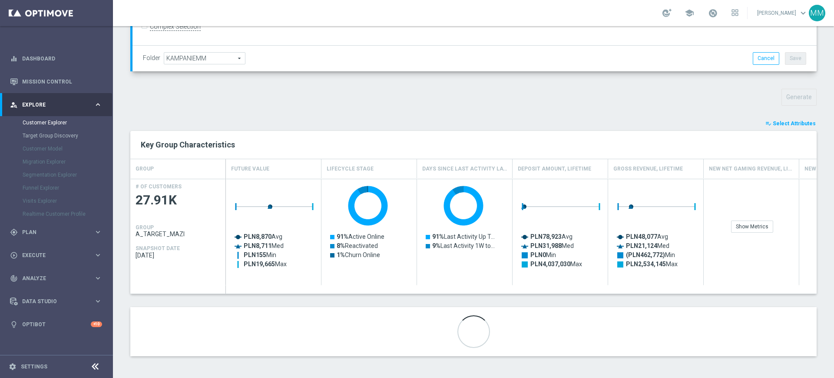
click at [773, 120] on span "Select Attributes" at bounding box center [794, 123] width 43 height 6
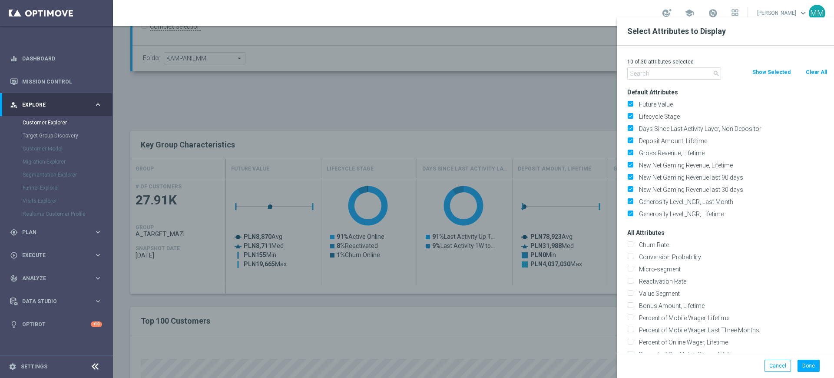
click at [824, 69] on button "Clear All" at bounding box center [816, 72] width 23 height 10
checkbox input "false"
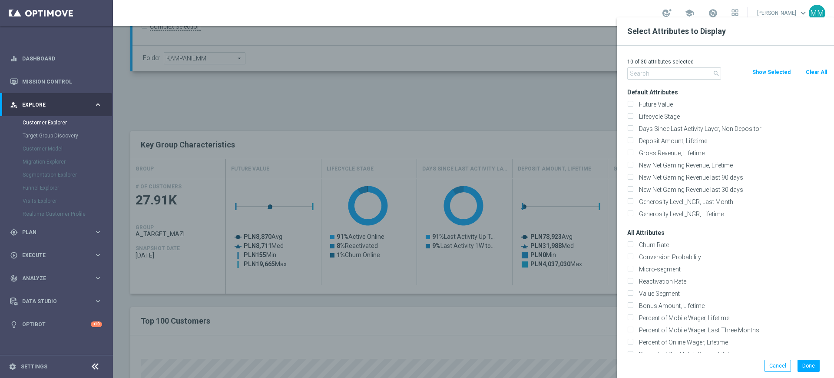
checkbox input "false"
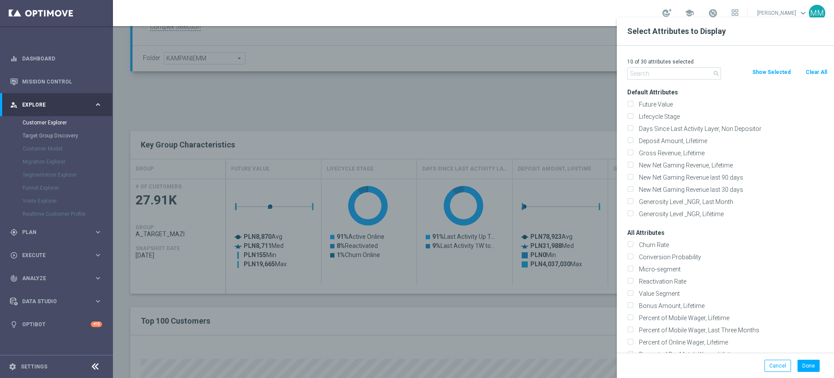
checkbox input "false"
click at [689, 67] on input "text" at bounding box center [674, 73] width 94 height 12
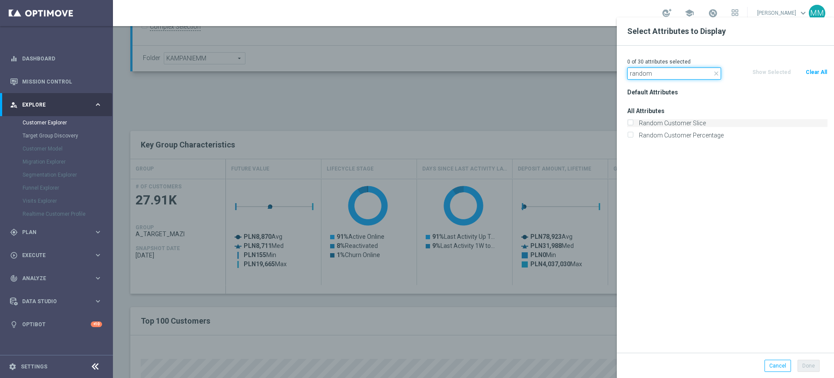
type input "random"
click at [680, 121] on label "Random Customer Slice" at bounding box center [732, 123] width 192 height 8
click at [633, 121] on input "Random Customer Slice" at bounding box center [630, 124] width 6 height 6
checkbox input "true"
click at [696, 75] on input "random" at bounding box center [674, 73] width 94 height 12
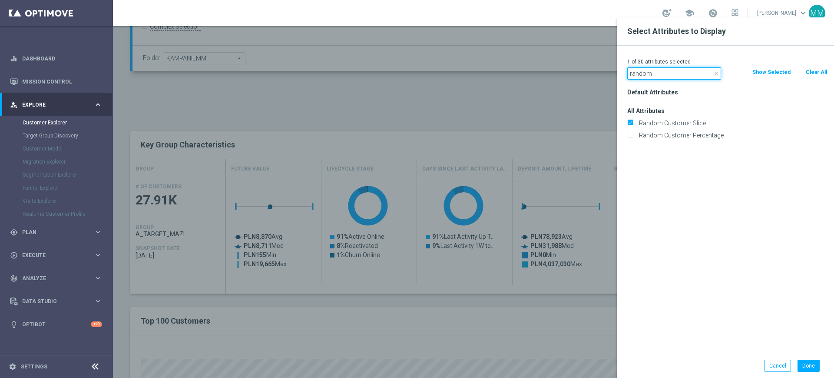
click at [696, 75] on input "random" at bounding box center [674, 73] width 94 height 12
type input "G"
type input "NGR_AB"
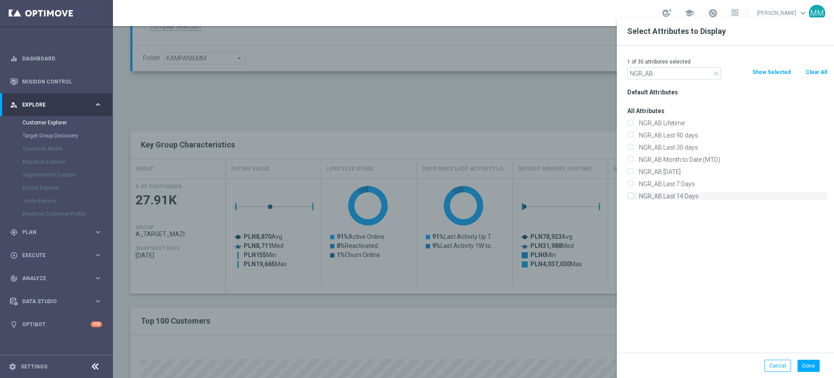
click at [682, 195] on label "NGR_AB Last 14 Days" at bounding box center [732, 196] width 192 height 8
click at [633, 195] on input "NGR_AB Last 14 Days" at bounding box center [630, 197] width 6 height 6
checkbox input "true"
click at [660, 80] on div "2 of 30 attributes selected close NGR_AB Clear All Show Selected Default Attrib…" at bounding box center [725, 199] width 217 height 307
click at [660, 77] on input "NGR_AB" at bounding box center [674, 73] width 94 height 12
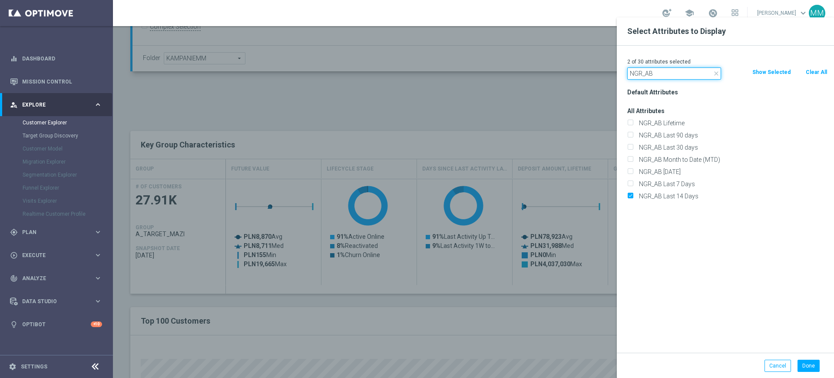
click at [660, 77] on input "NGR_AB" at bounding box center [674, 73] width 94 height 12
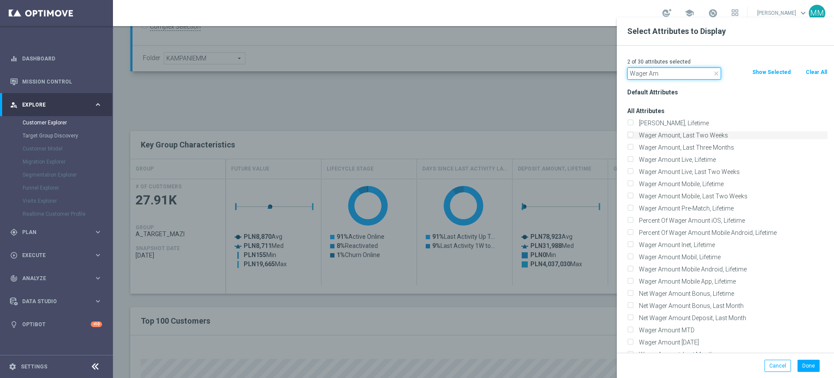
type input "Wager Am"
click at [682, 133] on label "Wager Amount, Last Two Weeks" at bounding box center [732, 135] width 192 height 8
click at [633, 133] on input "Wager Amount, Last Two Weeks" at bounding box center [630, 136] width 6 height 6
checkbox input "true"
click at [670, 75] on input "Wager Am" at bounding box center [674, 73] width 94 height 12
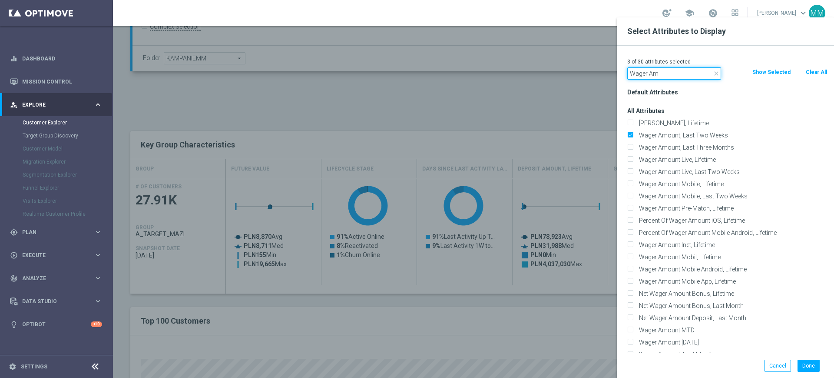
click at [670, 75] on input "Wager Am" at bounding box center [674, 73] width 94 height 12
click at [668, 56] on div "3 of 30 attributes selected" at bounding box center [727, 61] width 213 height 11
click at [804, 359] on button "Done" at bounding box center [809, 365] width 22 height 12
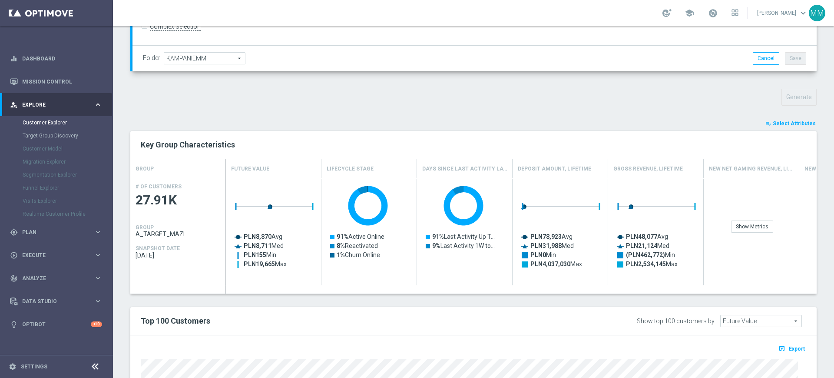
type input "Search"
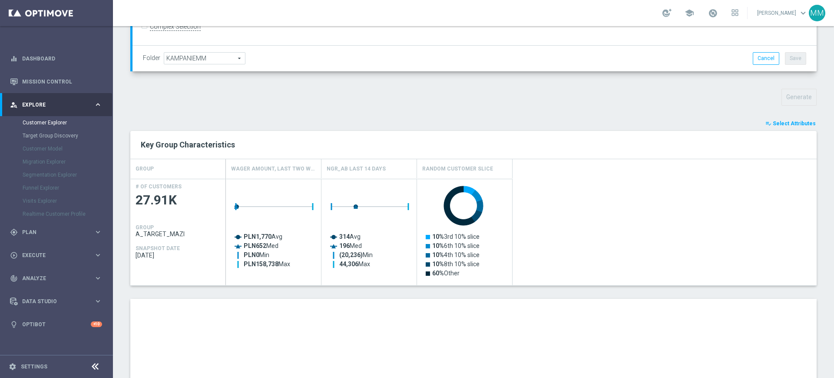
click at [787, 125] on span "Select Attributes" at bounding box center [794, 123] width 43 height 6
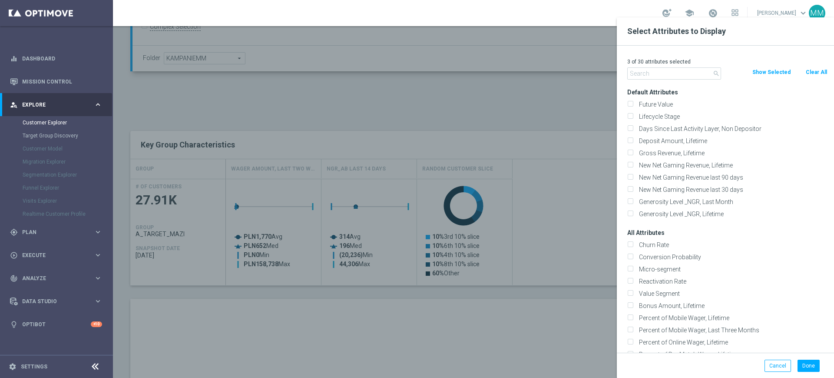
click at [690, 76] on input "text" at bounding box center [674, 73] width 94 height 12
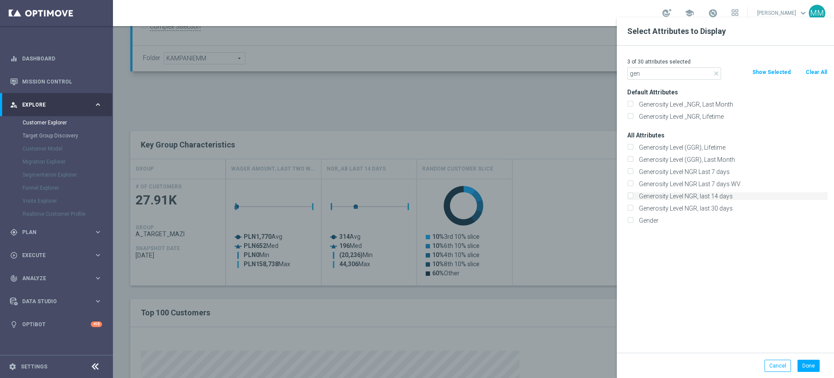
type input "gen"
click at [676, 197] on label "Generosity Level NGR, last 14 days" at bounding box center [732, 196] width 192 height 8
click at [633, 197] on input "Generosity Level NGR, last 14 days" at bounding box center [630, 197] width 6 height 6
checkbox input "true"
click at [656, 76] on input "gen" at bounding box center [674, 73] width 94 height 12
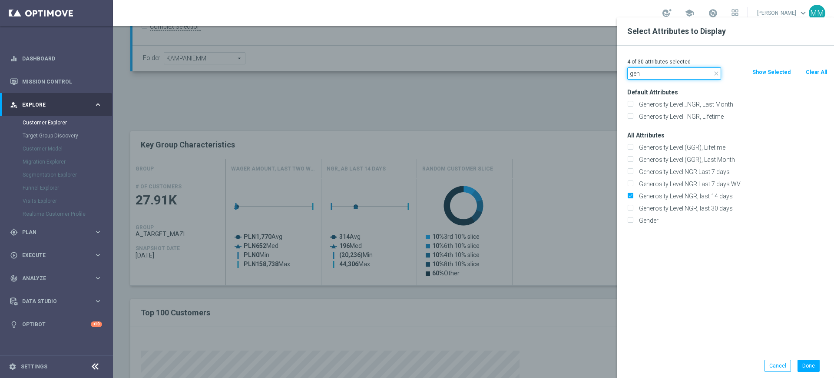
click at [656, 76] on input "gen" at bounding box center [674, 73] width 94 height 12
click at [810, 368] on button "Done" at bounding box center [809, 365] width 22 height 12
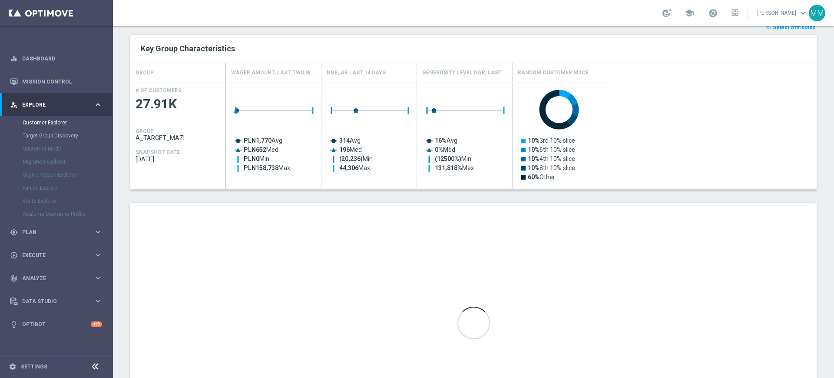
scroll to position [435, 0]
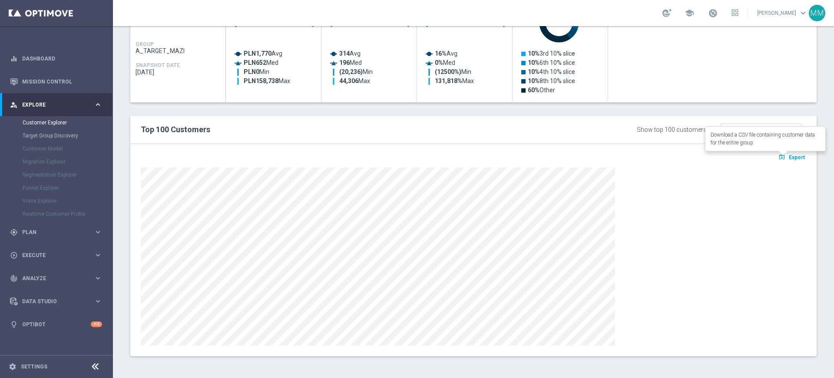
click at [789, 156] on span "Export" at bounding box center [797, 157] width 16 height 6
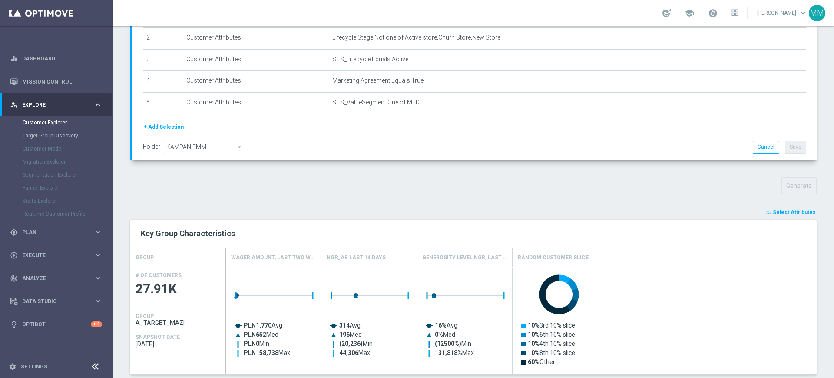
scroll to position [0, 0]
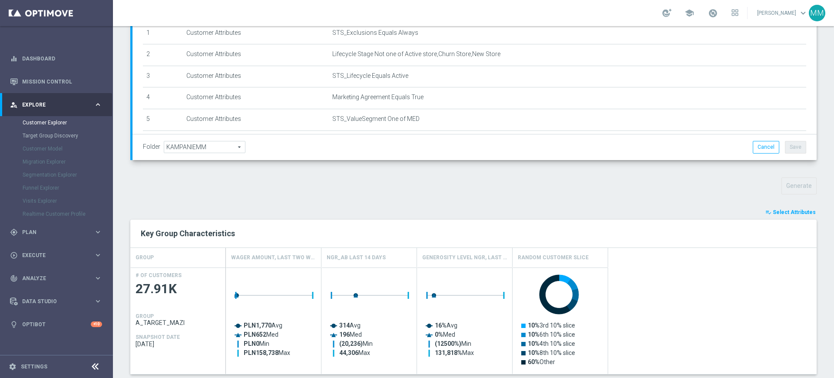
click at [775, 215] on span "Select Attributes" at bounding box center [794, 212] width 43 height 6
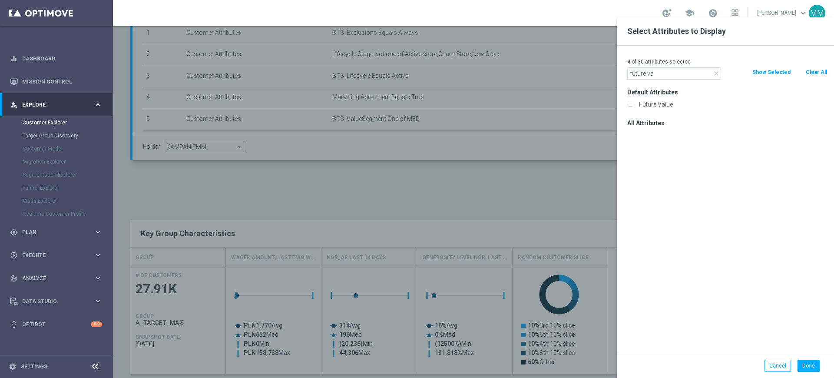
type input "future va"
click at [663, 98] on div "Future Value" at bounding box center [727, 104] width 213 height 12
click at [663, 100] on label "Future Value" at bounding box center [732, 104] width 192 height 8
click at [633, 103] on input "Future Value" at bounding box center [630, 106] width 6 height 6
checkbox input "true"
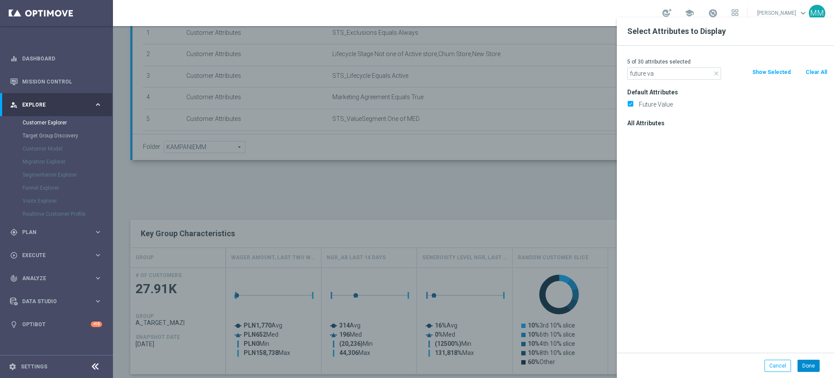
click at [818, 359] on div "Done Cancel" at bounding box center [725, 365] width 217 height 26
click at [811, 365] on button "Done" at bounding box center [809, 365] width 22 height 12
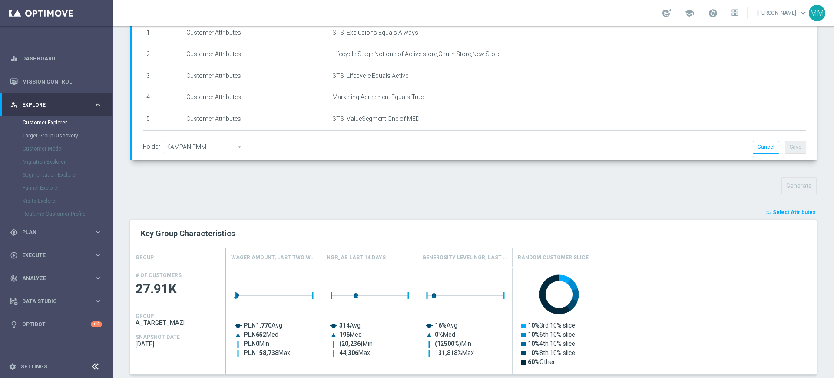
type input "Future Value"
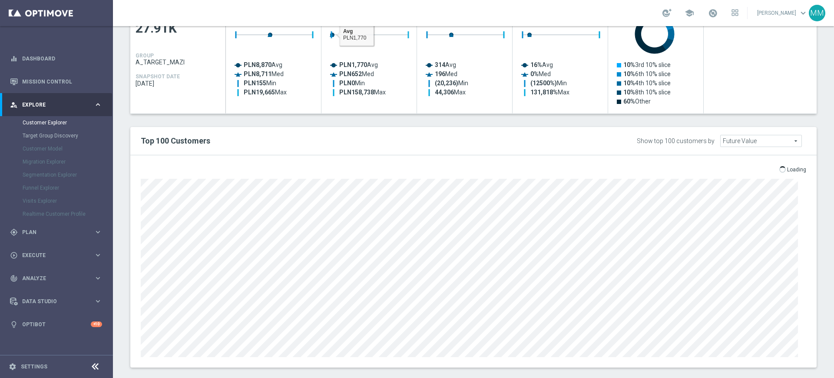
scroll to position [435, 0]
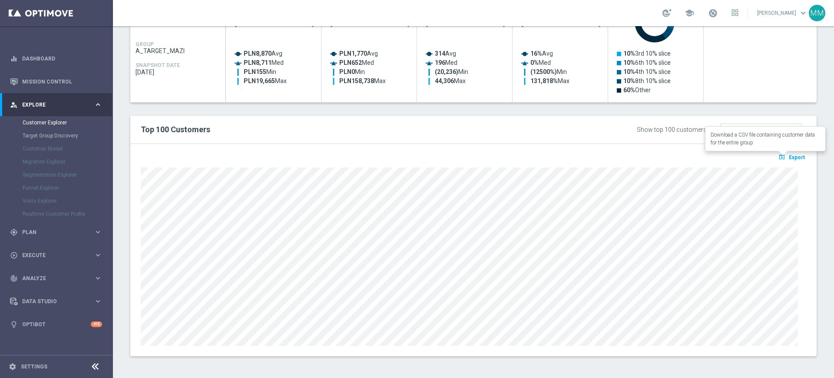
click at [779, 159] on icon "open_in_browser" at bounding box center [783, 156] width 9 height 7
